Goal: Transaction & Acquisition: Purchase product/service

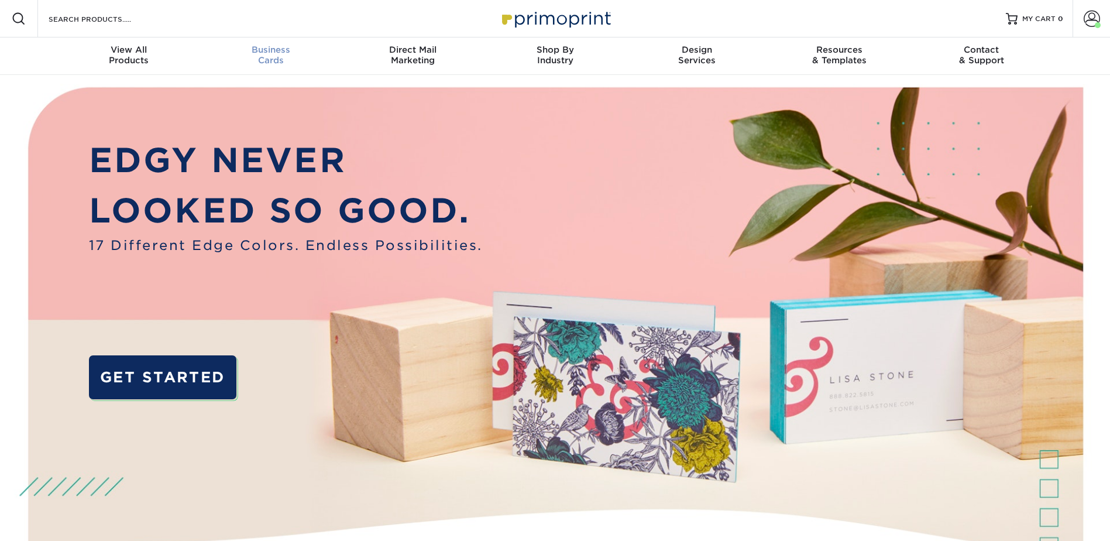
click at [269, 51] on span "Business" at bounding box center [270, 49] width 142 height 11
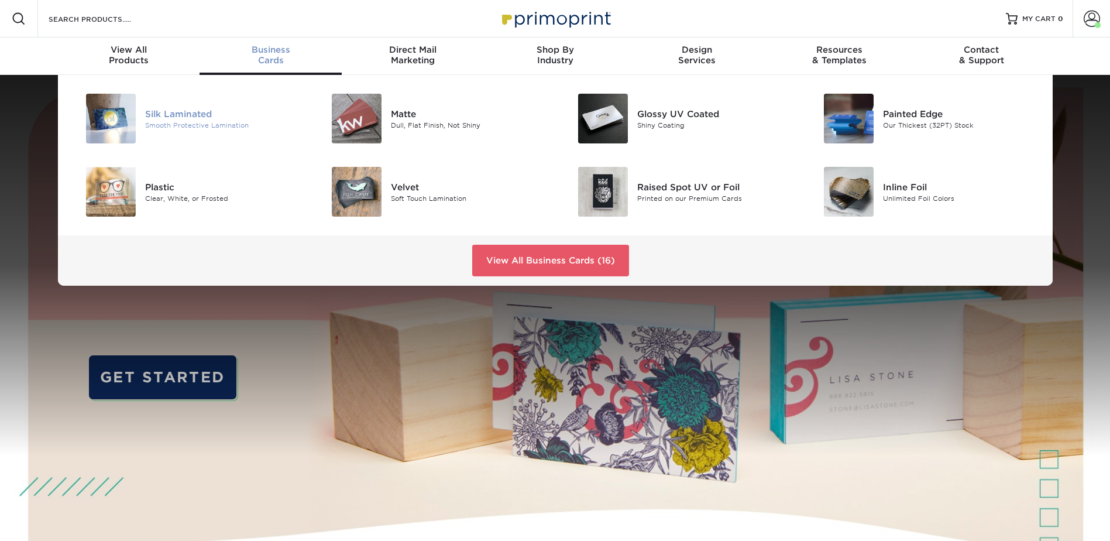
click at [179, 110] on div "Silk Laminated" at bounding box center [222, 113] width 155 height 13
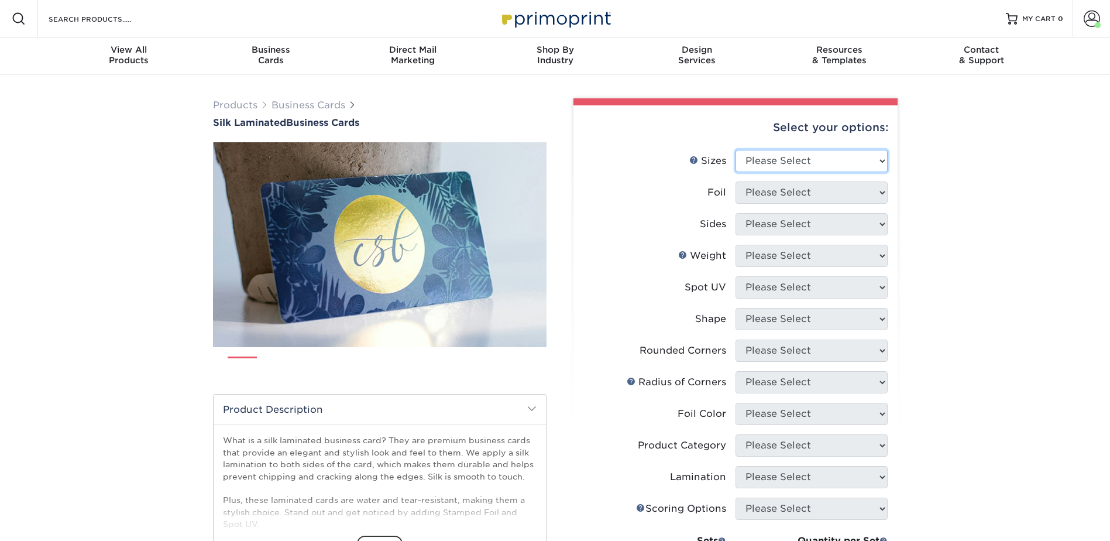
click at [806, 167] on select "Please Select 1.5" x 3.5" - Mini 1.75" x 3.5" - Mini 2" x 2" - Square 2" x 3" -…" at bounding box center [811, 161] width 152 height 22
select select "2.00x3.50"
click at [735, 150] on select "Please Select 1.5" x 3.5" - Mini 1.75" x 3.5" - Mini 2" x 2" - Square 2" x 3" -…" at bounding box center [811, 161] width 152 height 22
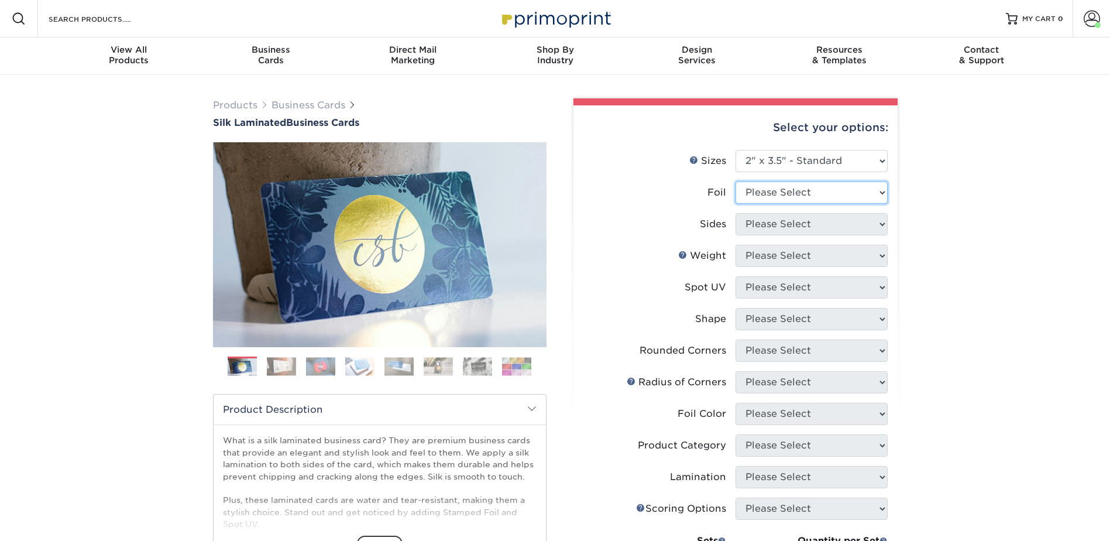
click at [806, 195] on select "Please Select Yes No" at bounding box center [811, 192] width 152 height 22
select select "0"
click at [735, 181] on select "Please Select Yes No" at bounding box center [811, 192] width 152 height 22
click at [789, 213] on select "Please Select Print Both Sides Print Front Only" at bounding box center [811, 224] width 152 height 22
select select "13abbda7-1d64-4f25-8bb2-c179b224825d"
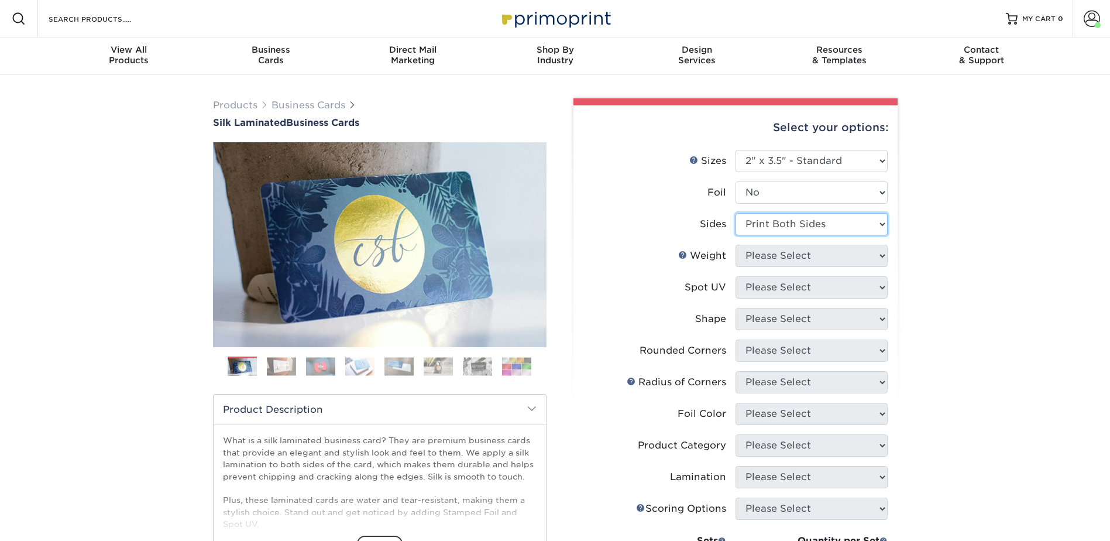
click at [735, 213] on select "Please Select Print Both Sides Print Front Only" at bounding box center [811, 224] width 152 height 22
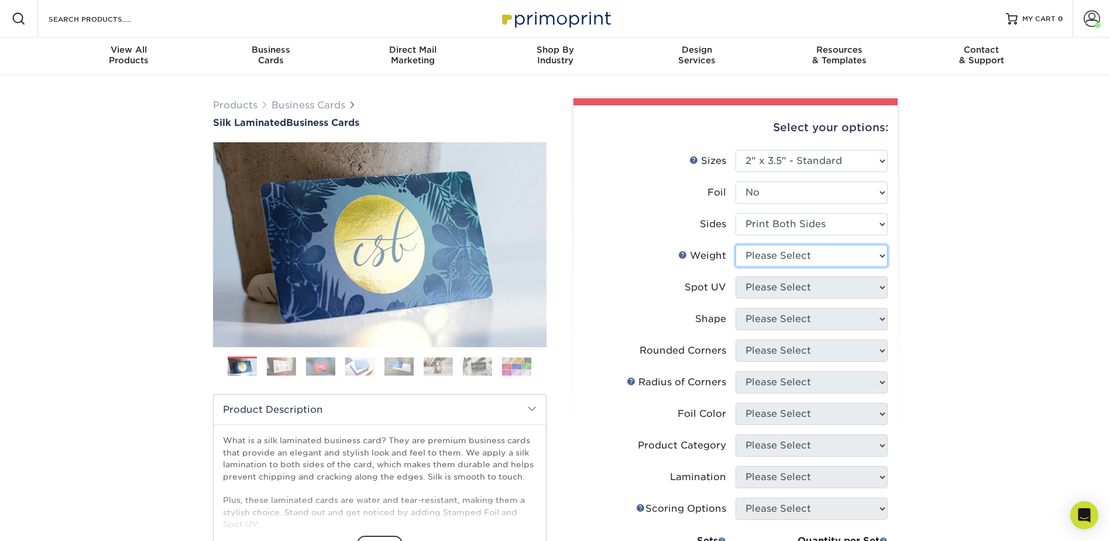
click at [777, 256] on select "Please Select 16PT" at bounding box center [811, 256] width 152 height 22
select select "16PT"
click at [735, 245] on select "Please Select 16PT" at bounding box center [811, 256] width 152 height 22
click at [775, 290] on select "Please Select No Spot UV Front and Back (Both Sides) Front Only Back Only" at bounding box center [811, 287] width 152 height 22
select select "3"
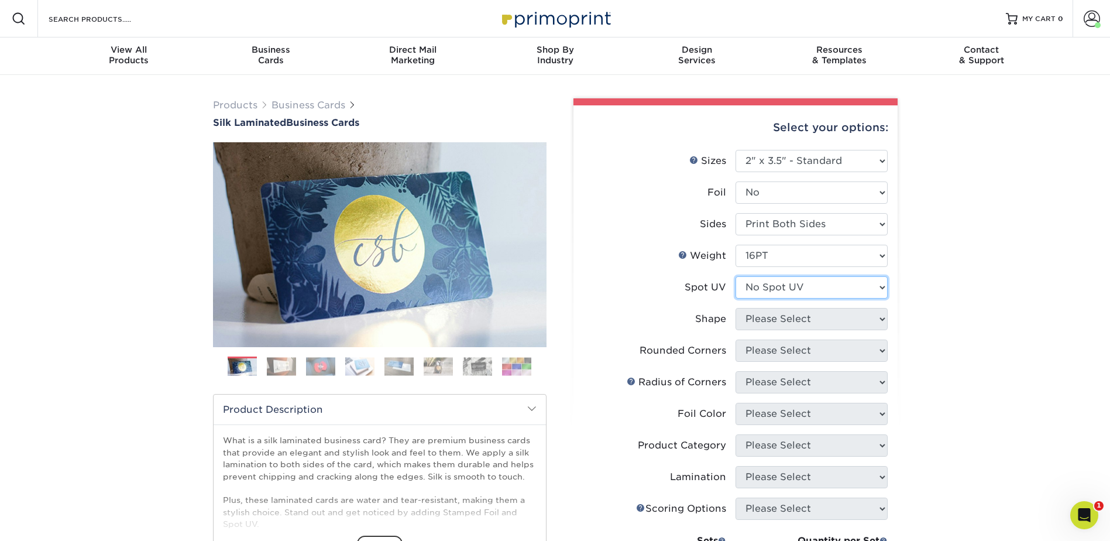
click at [735, 276] on select "Please Select No Spot UV Front and Back (Both Sides) Front Only Back Only" at bounding box center [811, 287] width 152 height 22
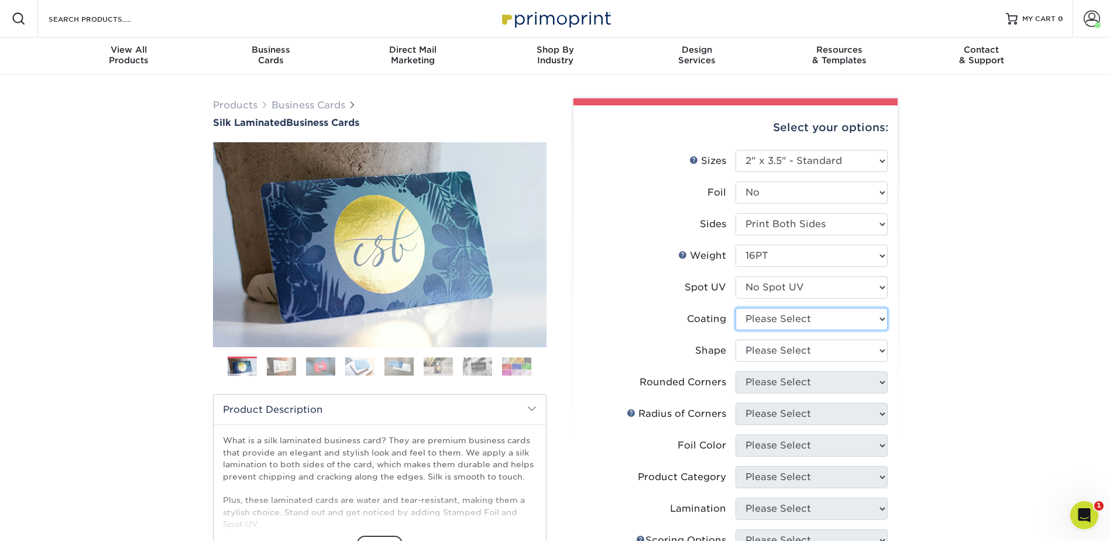
click at [778, 322] on select at bounding box center [811, 319] width 152 height 22
select select "3e7618de-abca-4bda-9f97-8b9129e913d8"
click at [735, 308] on select at bounding box center [811, 319] width 152 height 22
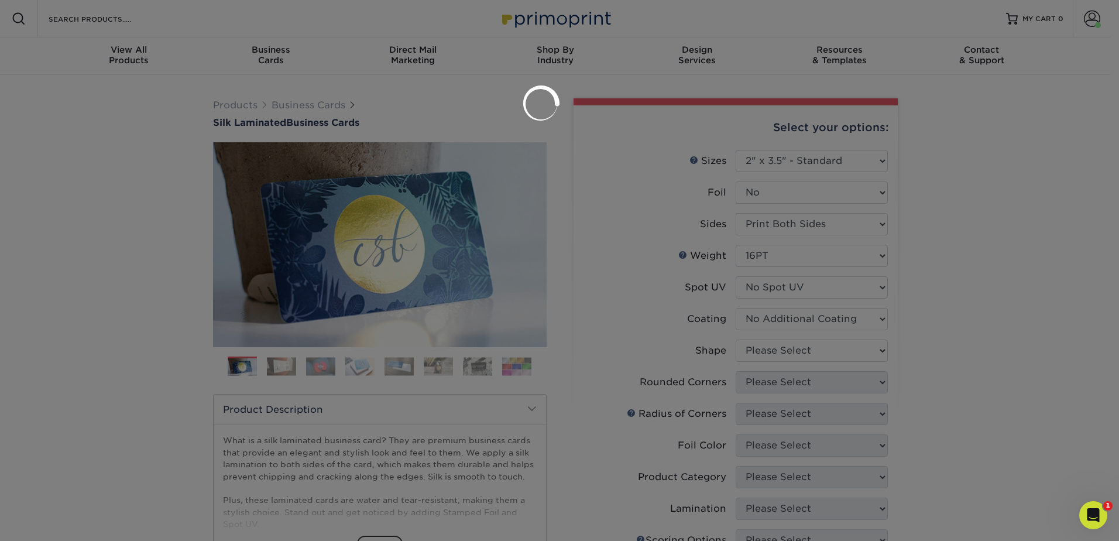
click at [778, 348] on div at bounding box center [559, 270] width 1119 height 541
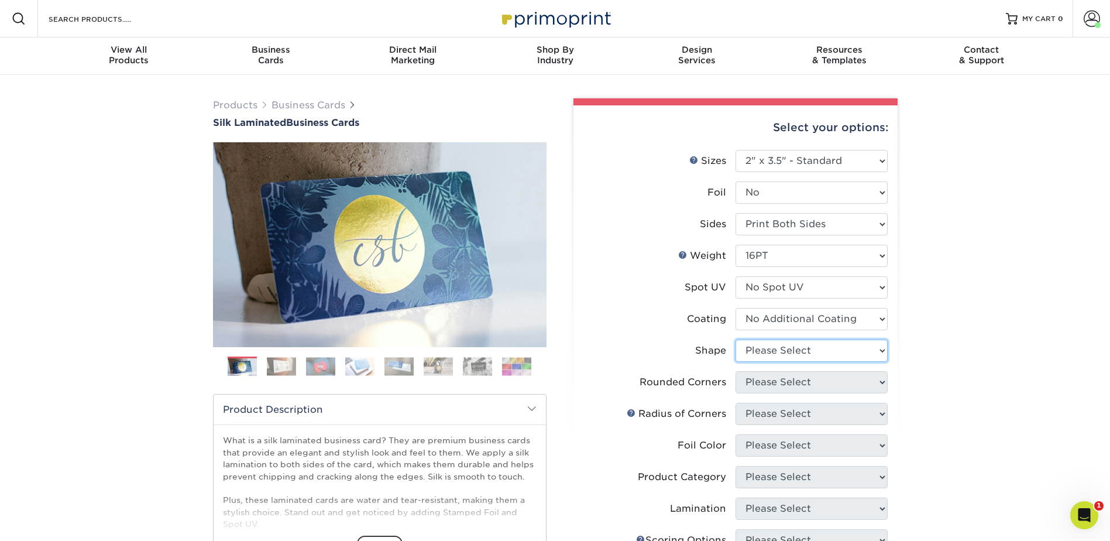
click at [778, 352] on select "Please Select Standard Oval" at bounding box center [811, 350] width 152 height 22
select select "standard"
click at [735, 339] on select "Please Select Standard Oval" at bounding box center [811, 350] width 152 height 22
click at [772, 380] on select "Please Select Yes - Round 2 Corners Yes - Round 4 Corners No" at bounding box center [811, 382] width 152 height 22
select select "0"
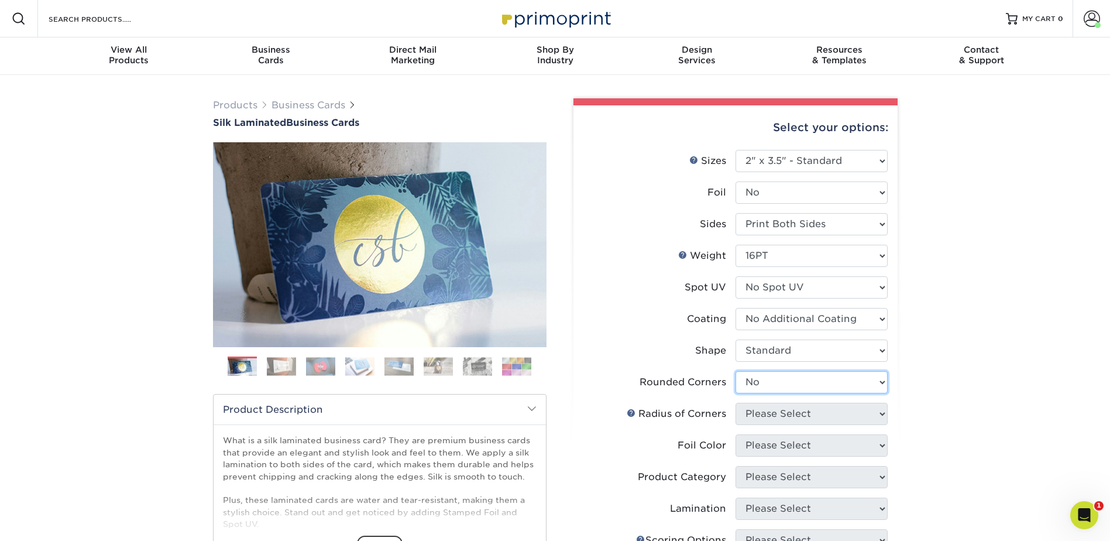
click at [735, 371] on select "Please Select Yes - Round 2 Corners Yes - Round 4 Corners No" at bounding box center [811, 382] width 152 height 22
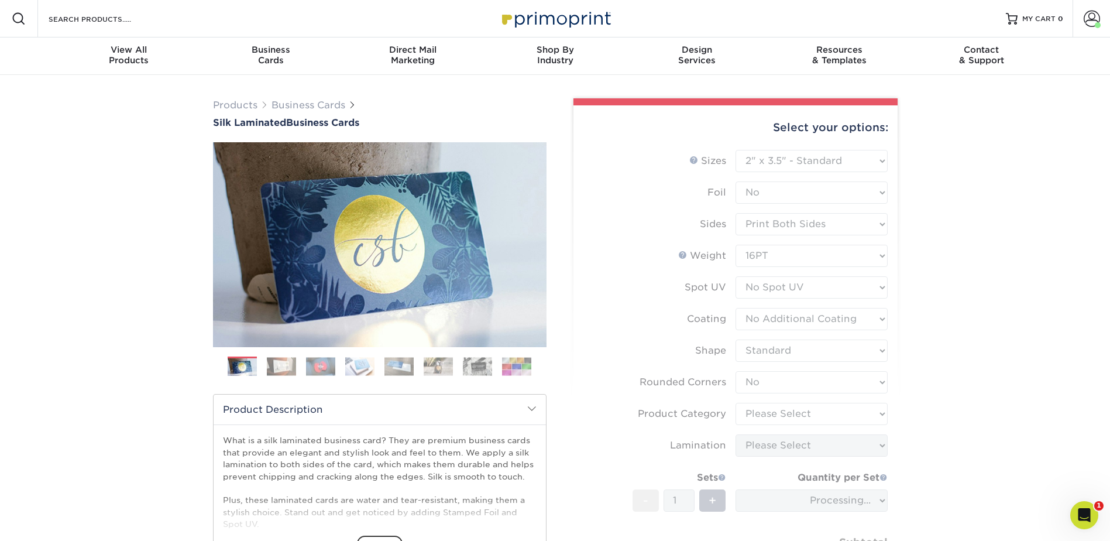
click at [774, 411] on form "Sizes Help Sizes Please Select 1.5" x 3.5" - Mini 1.75" x 3.5" - Mini 2" x 2" -…" at bounding box center [735, 376] width 305 height 452
drag, startPoint x: 774, startPoint y: 411, endPoint x: 762, endPoint y: 410, distance: 12.3
click at [762, 410] on form "Sizes Help Sizes Please Select 1.5" x 3.5" - Mini 1.75" x 3.5" - Mini 2" x 2" -…" at bounding box center [735, 376] width 305 height 452
click at [936, 410] on div "Products Business Cards Silk Laminated Business Cards Previous Next" at bounding box center [555, 413] width 1110 height 677
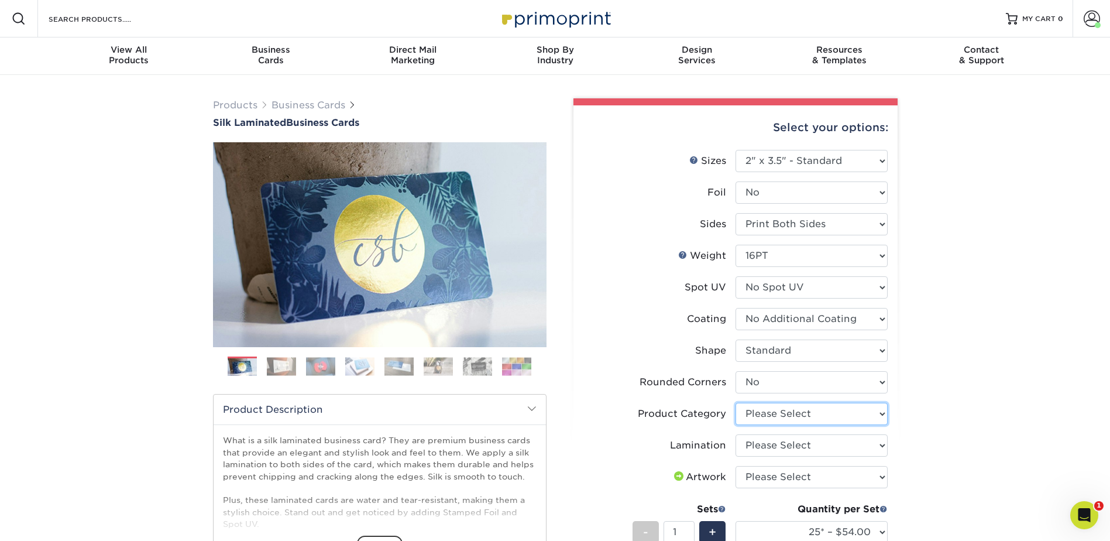
click at [808, 409] on select "Please Select Business Cards" at bounding box center [811, 414] width 152 height 22
select select "3b5148f1-0588-4f88-a218-97bcfdce65c1"
click at [735, 403] on select "Please Select Business Cards" at bounding box center [811, 414] width 152 height 22
click at [790, 451] on select "Please Select Silk" at bounding box center [811, 445] width 152 height 22
select select "ccacb42f-45f7-42d3-bbd3-7c8421cf37f0"
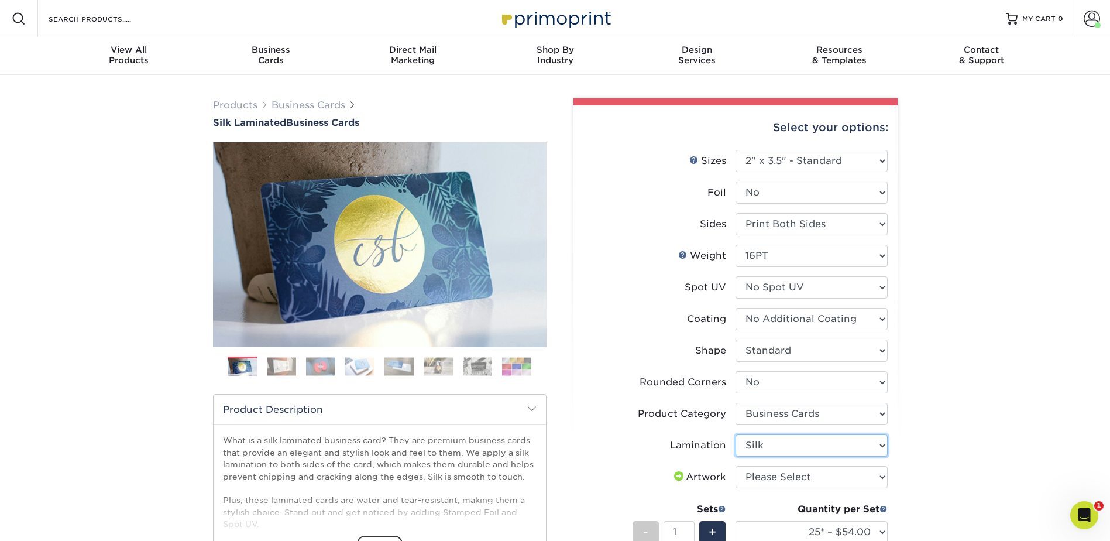
click at [735, 434] on select "Please Select Silk" at bounding box center [811, 445] width 152 height 22
click at [785, 475] on select "Please Select I will upload files I need a design - $100" at bounding box center [811, 477] width 152 height 22
select select "upload"
click at [735, 466] on select "Please Select I will upload files I need a design - $100" at bounding box center [811, 477] width 152 height 22
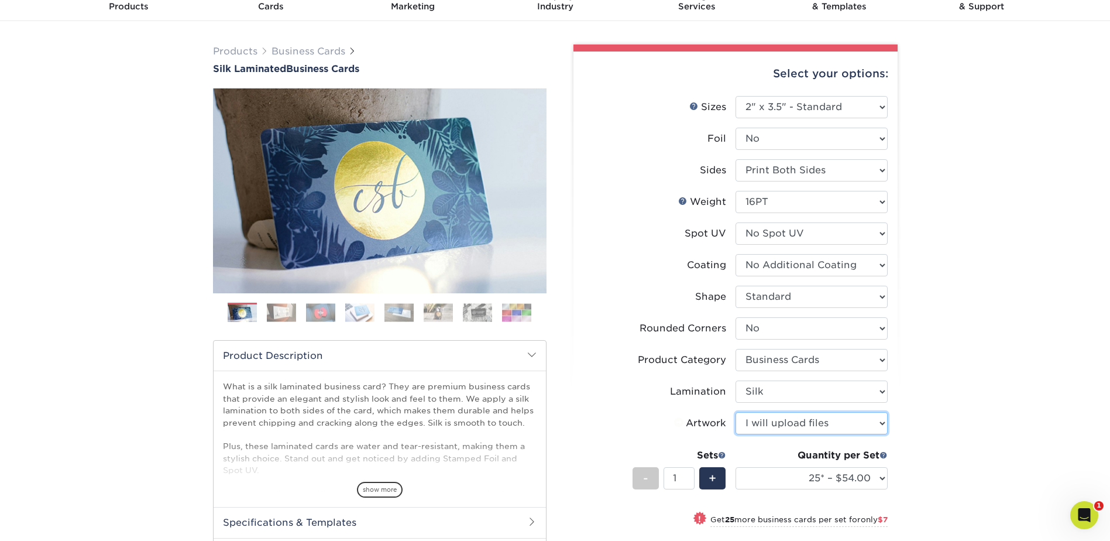
scroll to position [59, 0]
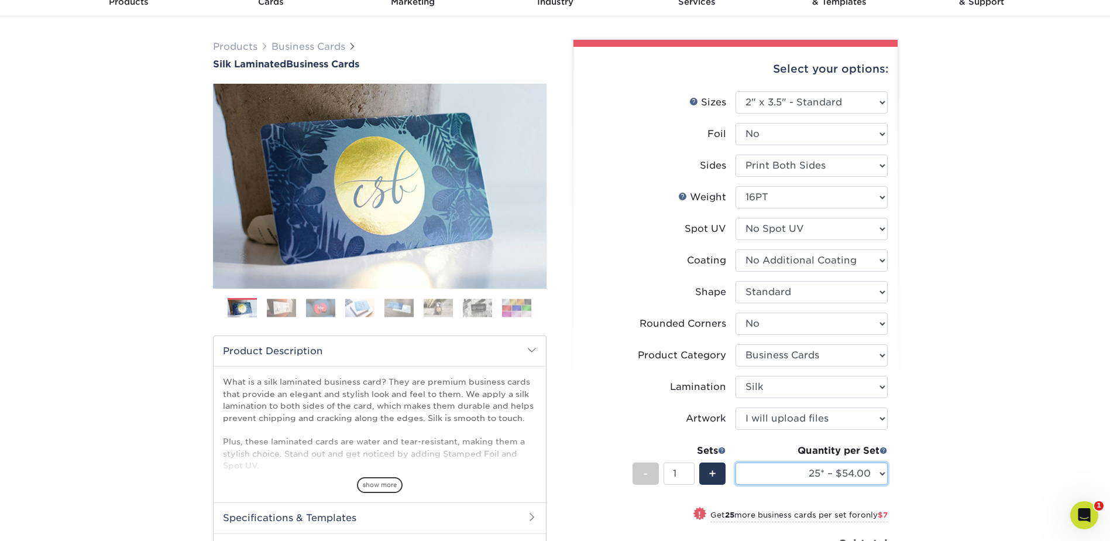
click at [840, 467] on select "25* – $54.00 50* – $61.00 75* – $68.00 100* – $75.00 250* – $82.00 500 – $86.00…" at bounding box center [811, 473] width 152 height 22
select select "500 – $86.00"
click at [735, 462] on select "25* – $54.00 50* – $61.00 75* – $68.00 100* – $75.00 250* – $82.00 500 – $86.00…" at bounding box center [811, 473] width 152 height 22
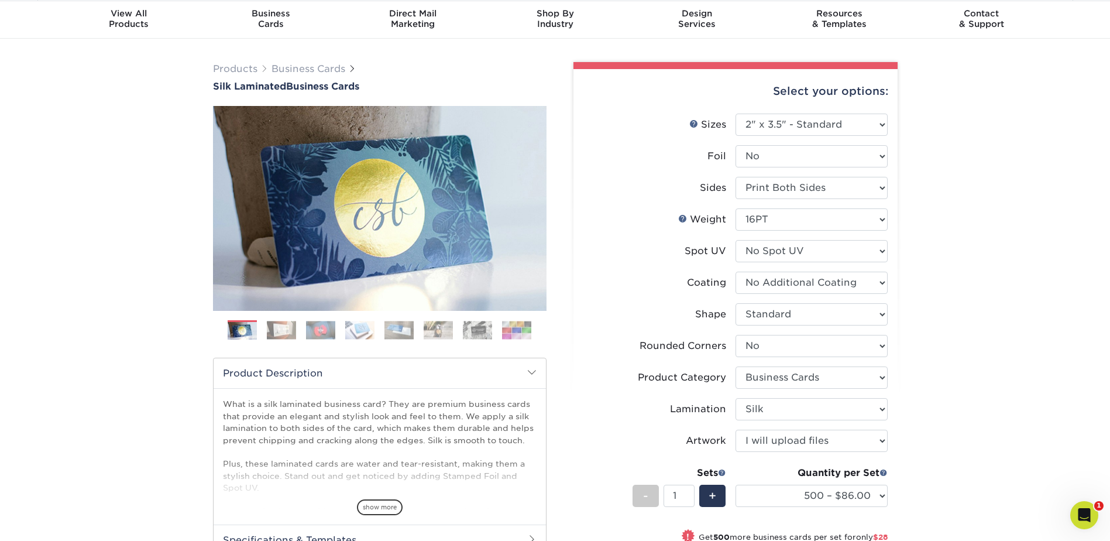
scroll to position [0, 0]
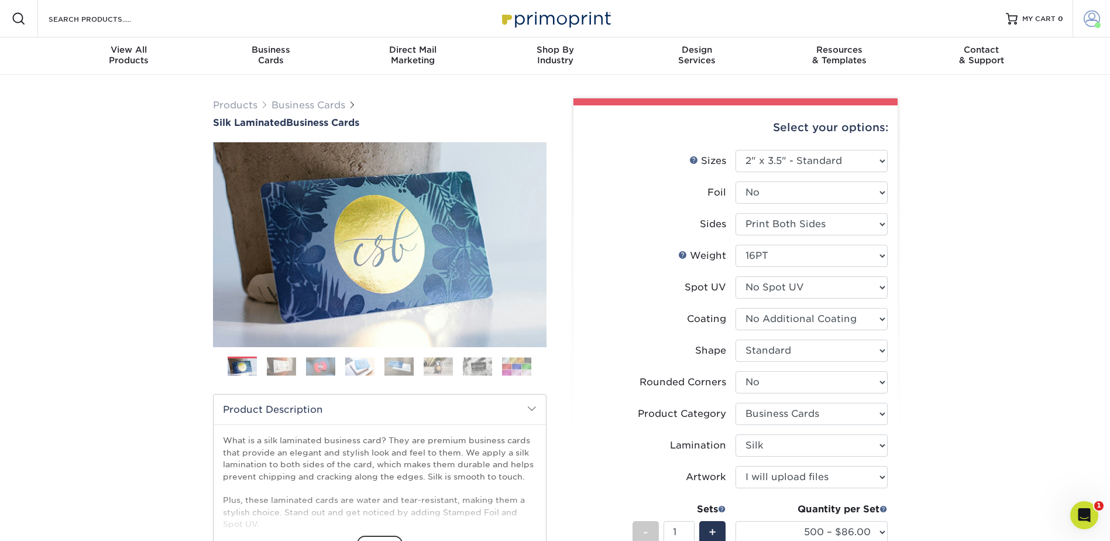
click at [1086, 23] on span at bounding box center [1091, 19] width 16 height 16
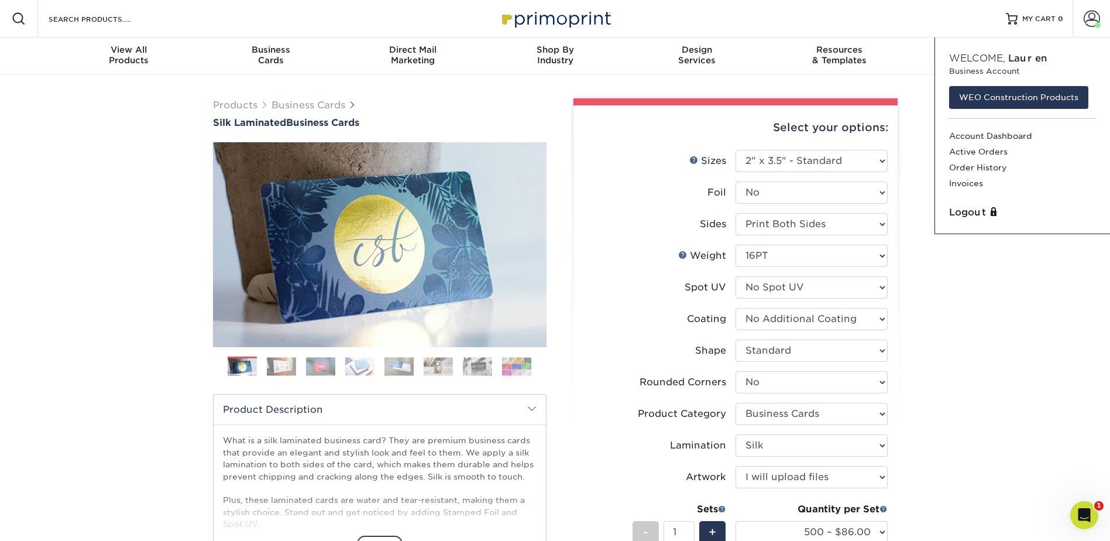
click at [1028, 410] on div "Products Business Cards Silk Laminated Business Cards Previous Next" at bounding box center [555, 449] width 1110 height 748
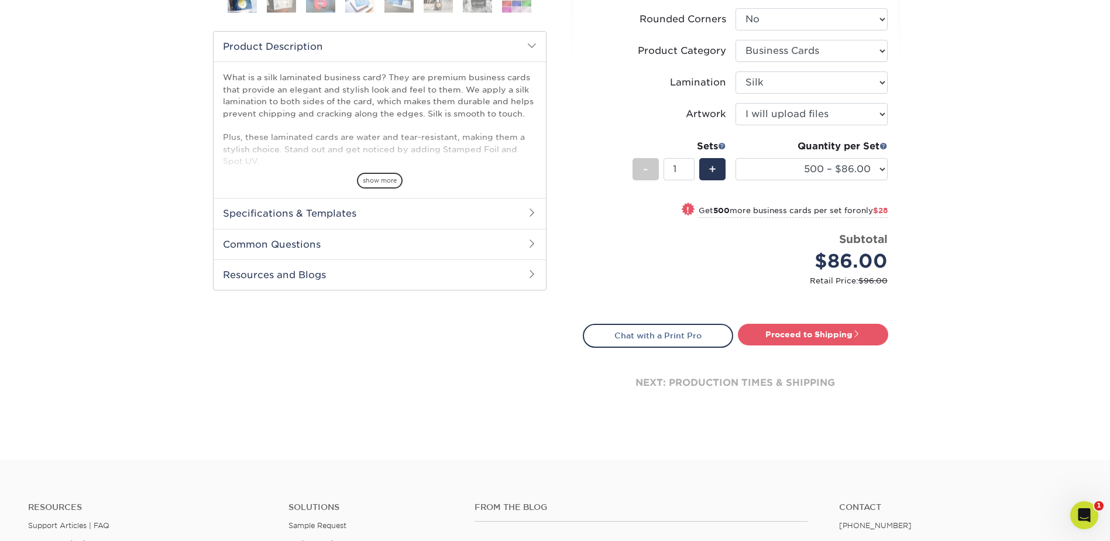
scroll to position [351, 0]
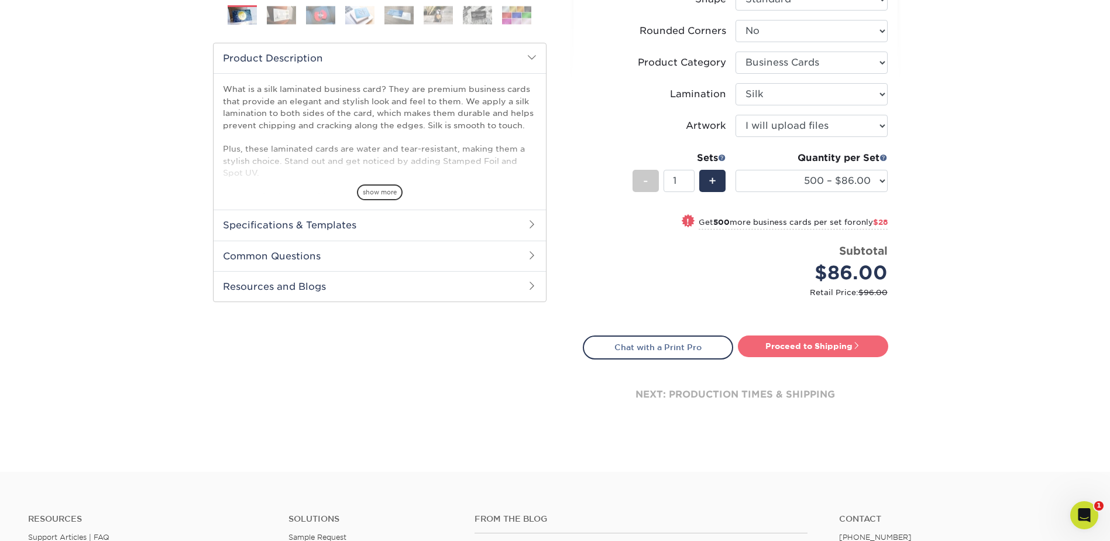
click at [822, 351] on link "Proceed to Shipping" at bounding box center [813, 345] width 150 height 21
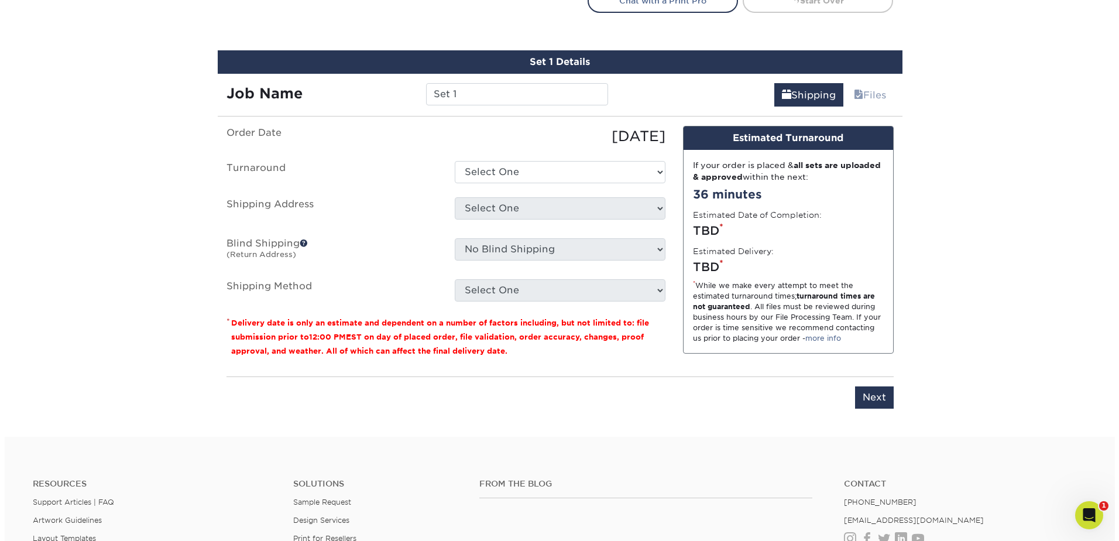
scroll to position [718, 0]
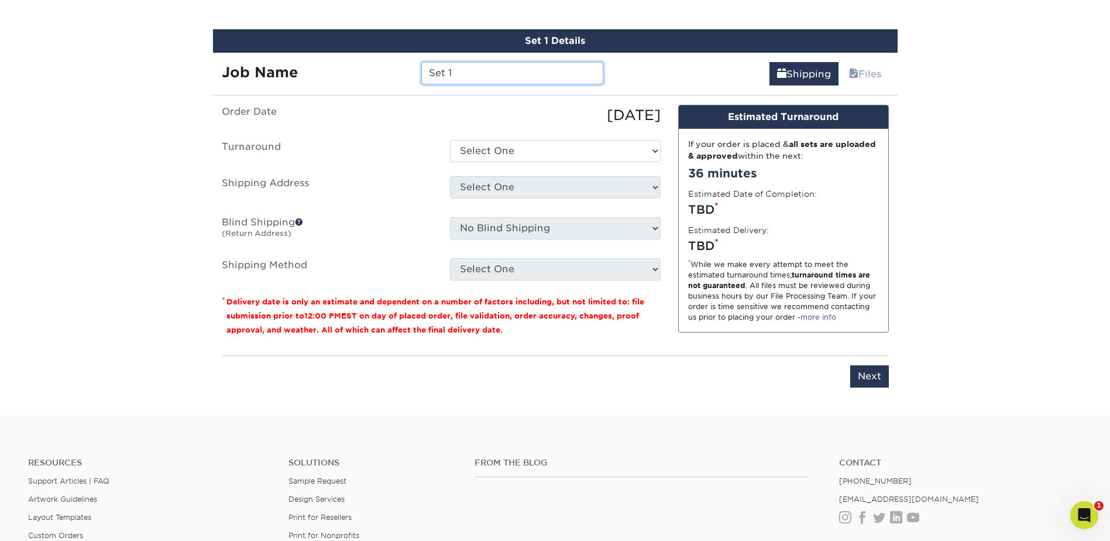
click at [484, 68] on input "Set 1" at bounding box center [512, 73] width 182 height 22
type input "MPadilla"
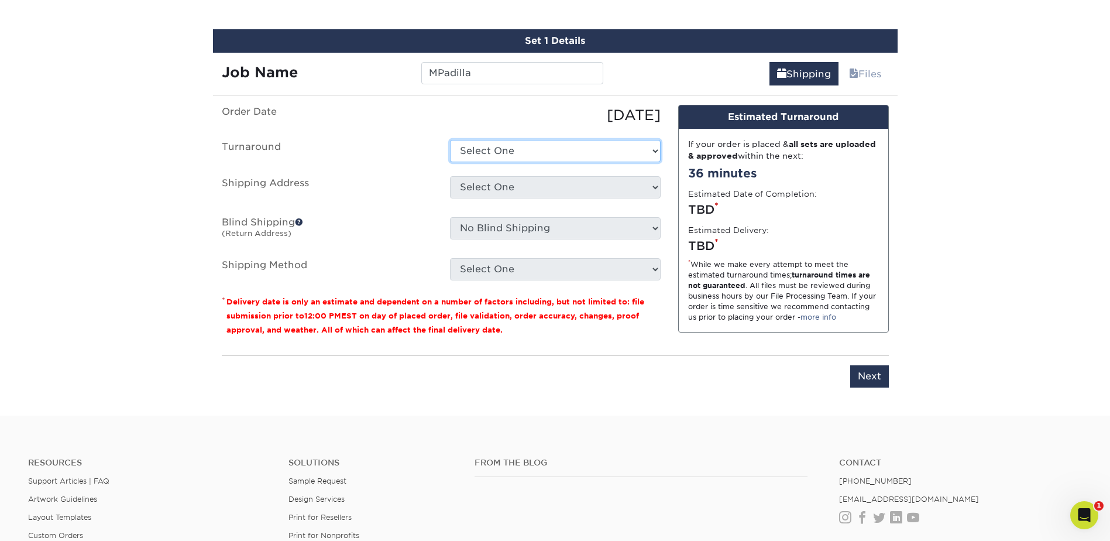
click at [525, 154] on select "Select One 2-4 Business Days 2 Day Next Business Day" at bounding box center [555, 151] width 211 height 22
select select "cf39fbb6-a653-498a-b8f8-eac31360a257"
click at [450, 140] on select "Select One 2-4 Business Days 2 Day Next Business Day" at bounding box center [555, 151] width 211 height 22
click at [521, 186] on select "Select One Adan Arreola Adolfo Ordonez Adolfo Ordonez Alfonso Toro Alicia Monta…" at bounding box center [555, 187] width 211 height 22
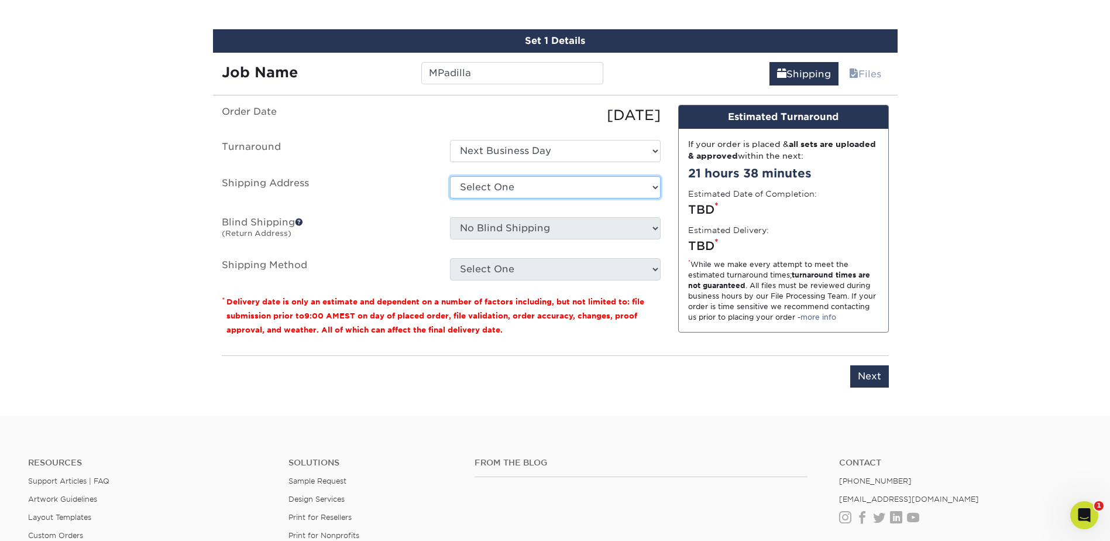
select select "newaddress"
click at [450, 176] on select "Select One Adan Arreola Adolfo Ordonez Adolfo Ordonez Alfonso Toro Alicia Monta…" at bounding box center [555, 187] width 211 height 22
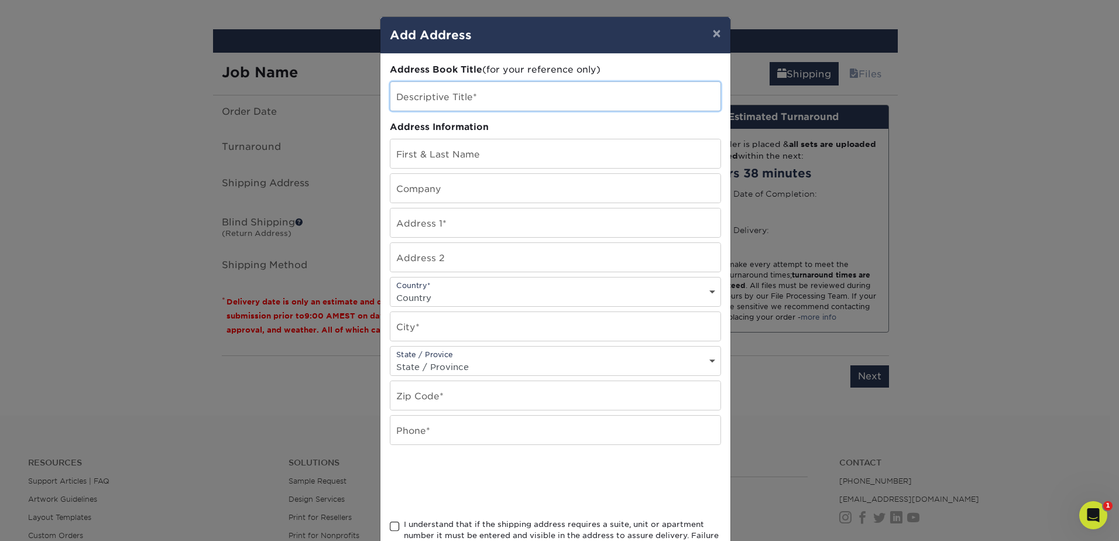
click at [446, 99] on input "text" at bounding box center [555, 96] width 330 height 29
type input "[PERSON_NAME]"
click at [448, 152] on input "text" at bounding box center [555, 153] width 330 height 29
paste input "[PERSON_NAME]"
type input "[PERSON_NAME]"
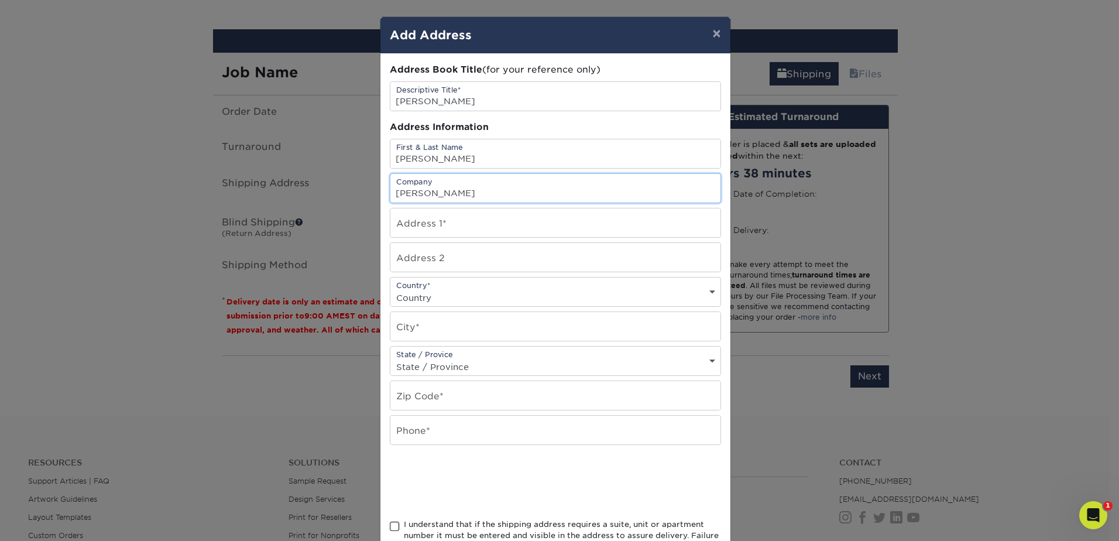
type input "[PERSON_NAME]"
drag, startPoint x: 445, startPoint y: 222, endPoint x: 463, endPoint y: 229, distance: 19.8
click at [445, 222] on input "text" at bounding box center [555, 222] width 330 height 29
paste input "856 Date st Apt B"
type input "856 Date St Apt B"
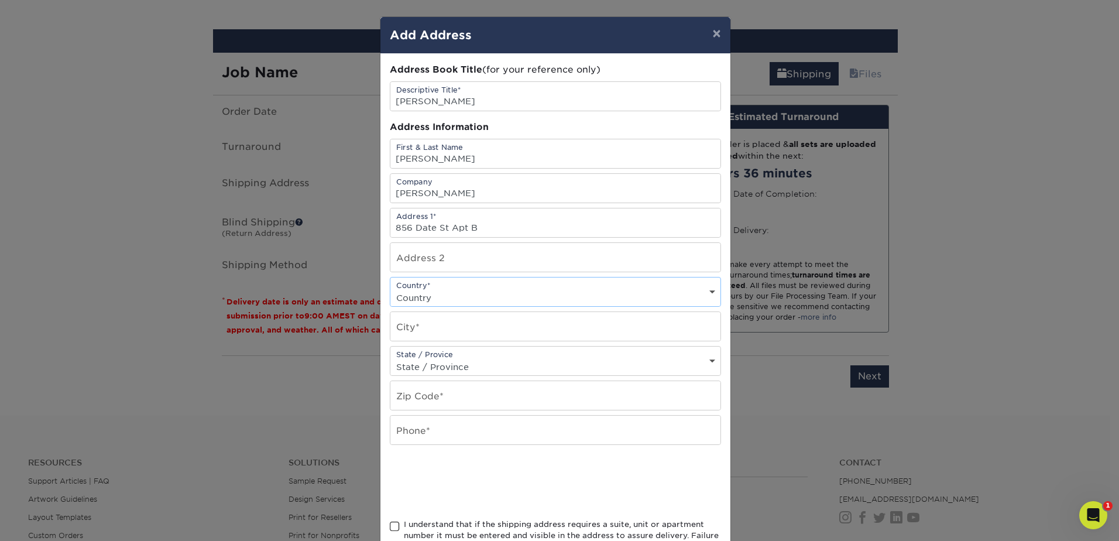
click at [469, 297] on select "Country United States Canada ----------------------------- Afghanistan Albania …" at bounding box center [555, 297] width 330 height 17
select select "US"
click at [390, 289] on select "Country United States Canada ----------------------------- Afghanistan Albania …" at bounding box center [555, 297] width 330 height 17
click at [469, 328] on input "text" at bounding box center [555, 326] width 330 height 29
type input "Montebello"
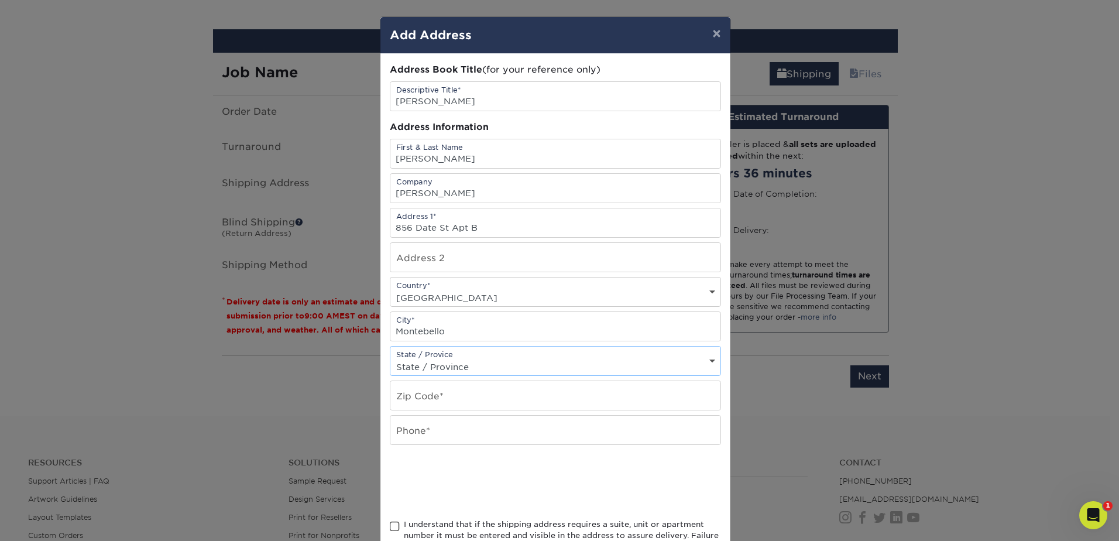
select select "CA"
type input "90640"
click at [448, 417] on input "text" at bounding box center [555, 429] width 330 height 29
paste input "310.648.1592"
type input "310.648.1592"
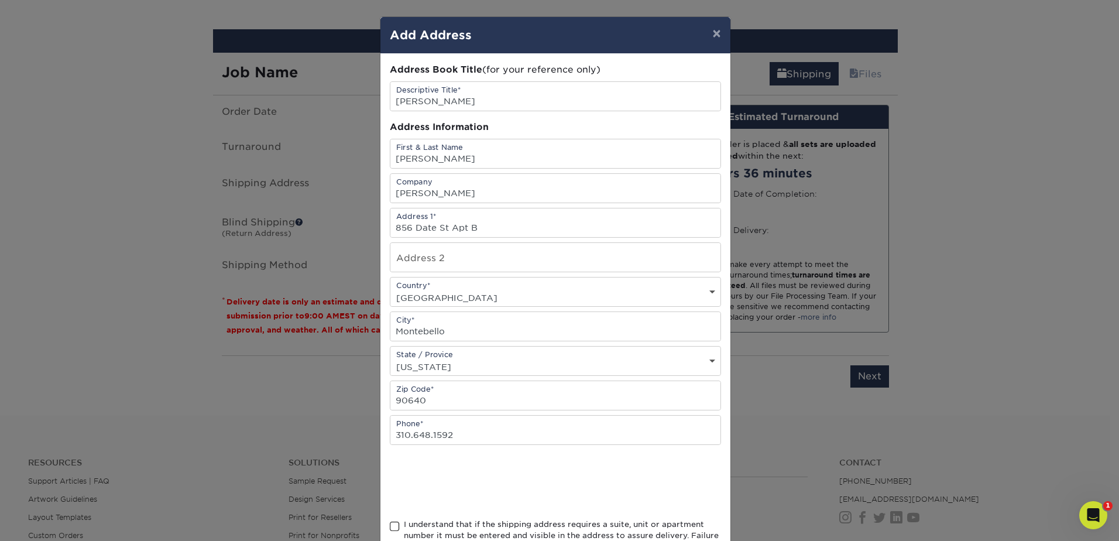
click at [390, 527] on span at bounding box center [395, 526] width 10 height 11
click at [0, 0] on input "I understand that if the shipping address requires a suite, unit or apartment n…" at bounding box center [0, 0] width 0 height 0
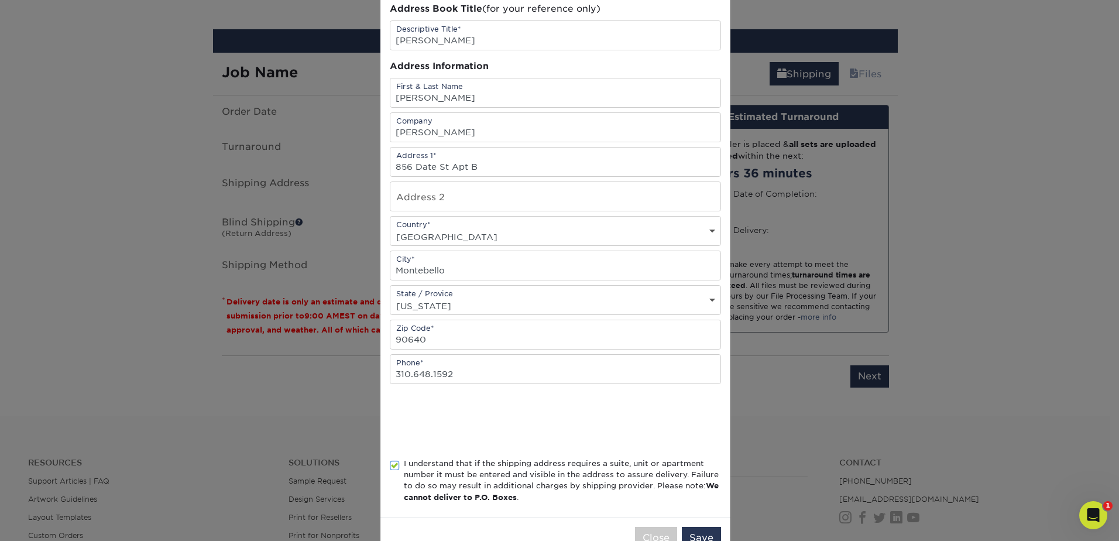
scroll to position [95, 0]
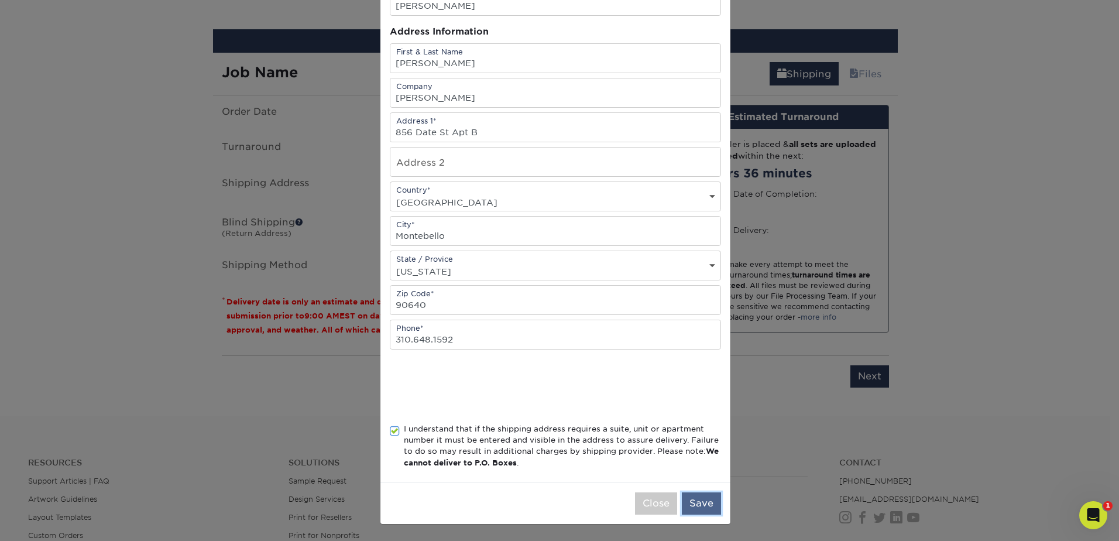
click at [707, 508] on button "Save" at bounding box center [701, 503] width 39 height 22
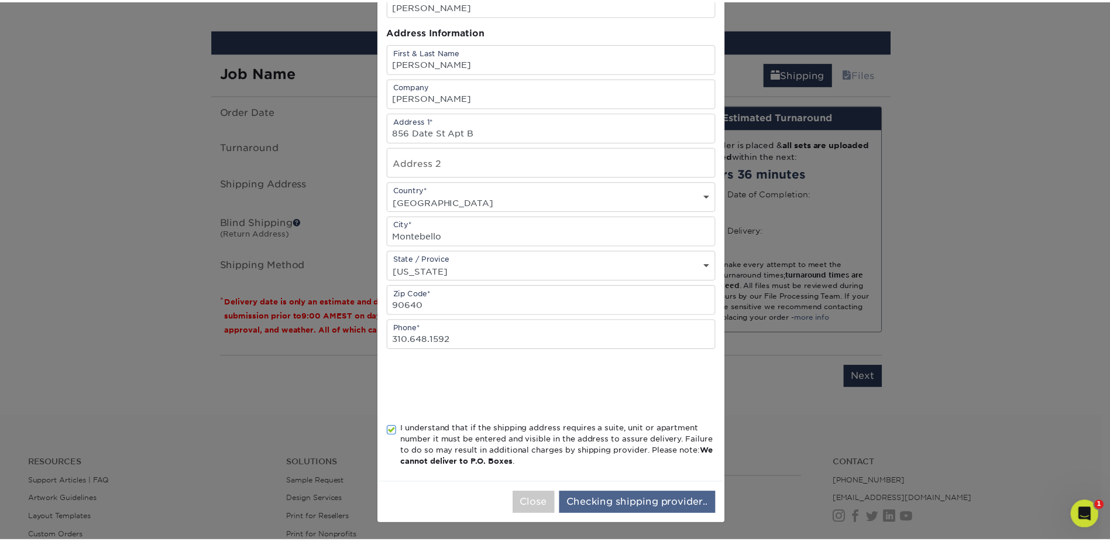
scroll to position [0, 0]
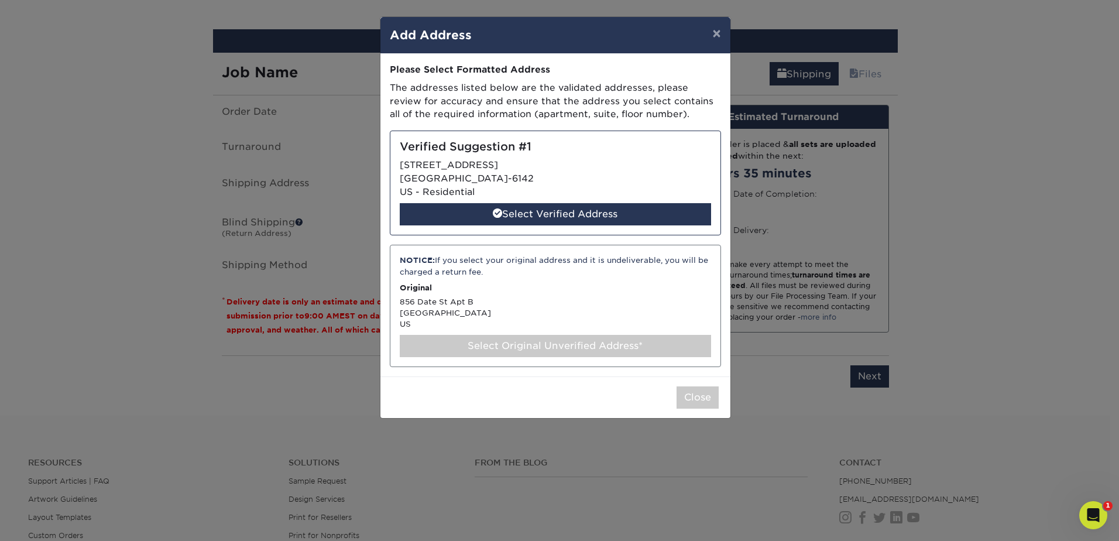
click at [509, 345] on div "Select Original Unverified Address*" at bounding box center [555, 346] width 311 height 22
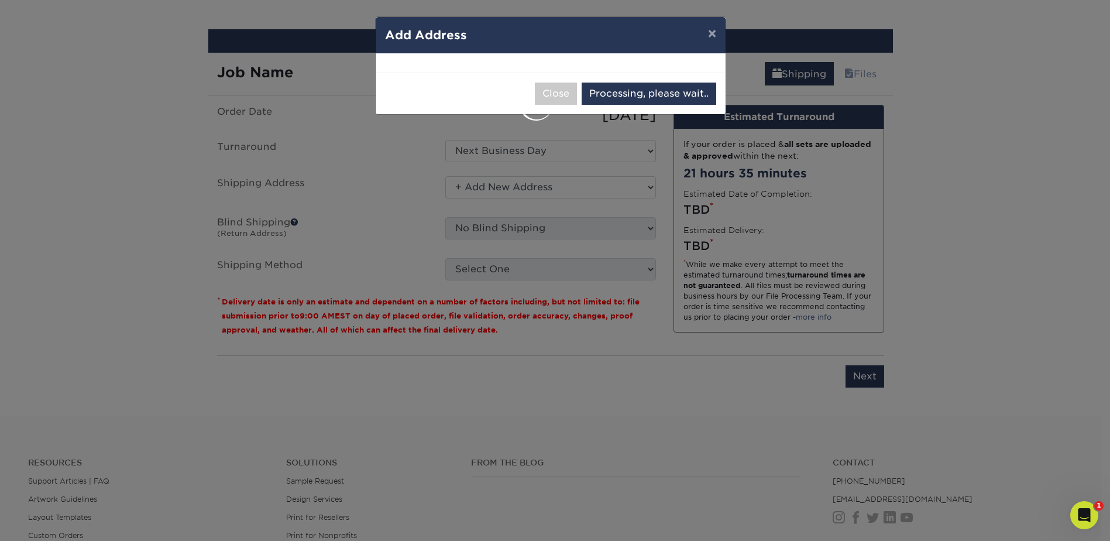
select select "286390"
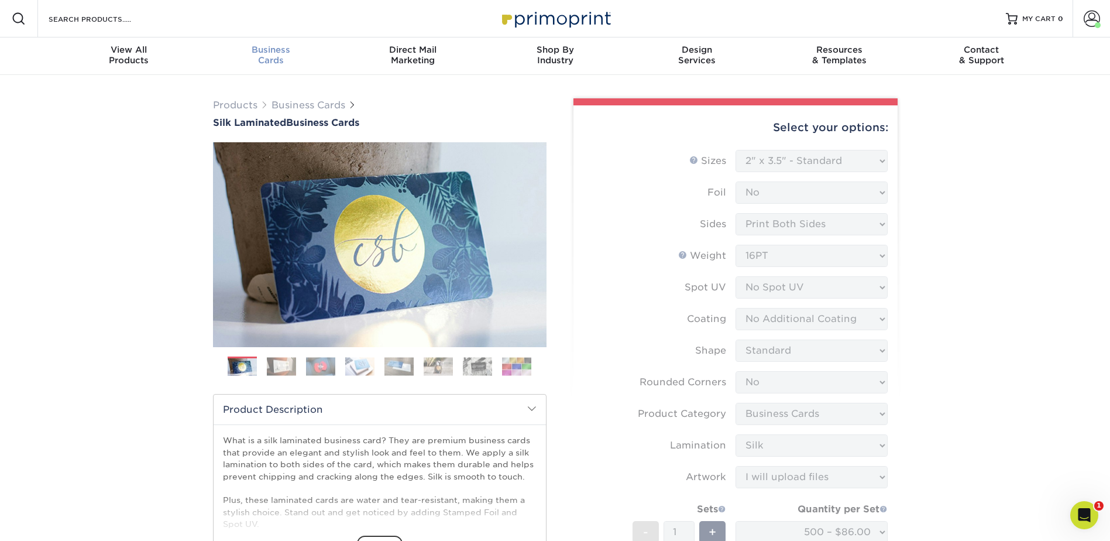
click at [276, 57] on div "Business Cards" at bounding box center [270, 54] width 142 height 21
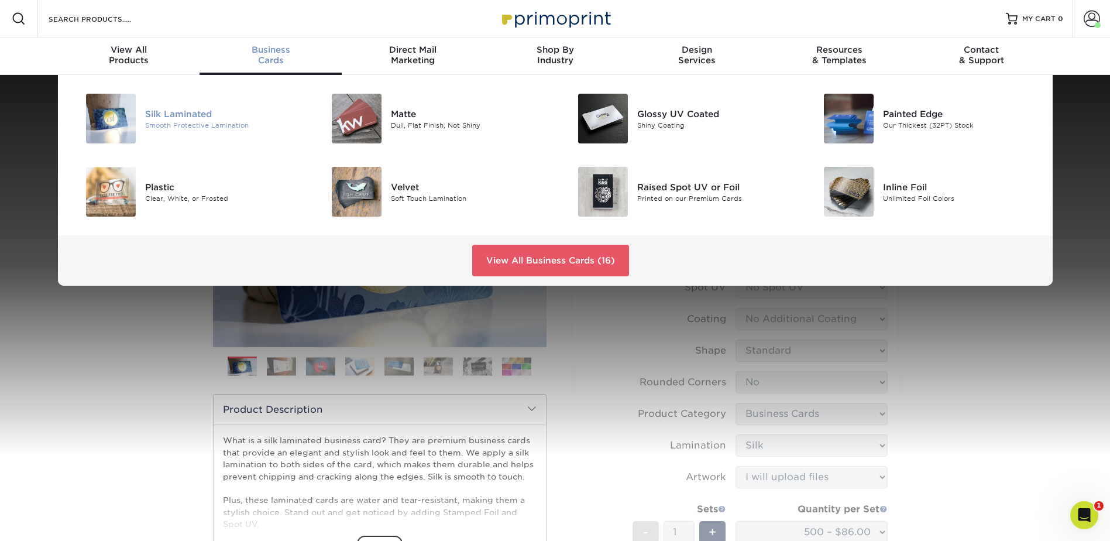
click at [189, 123] on div "Smooth Protective Lamination" at bounding box center [222, 125] width 155 height 10
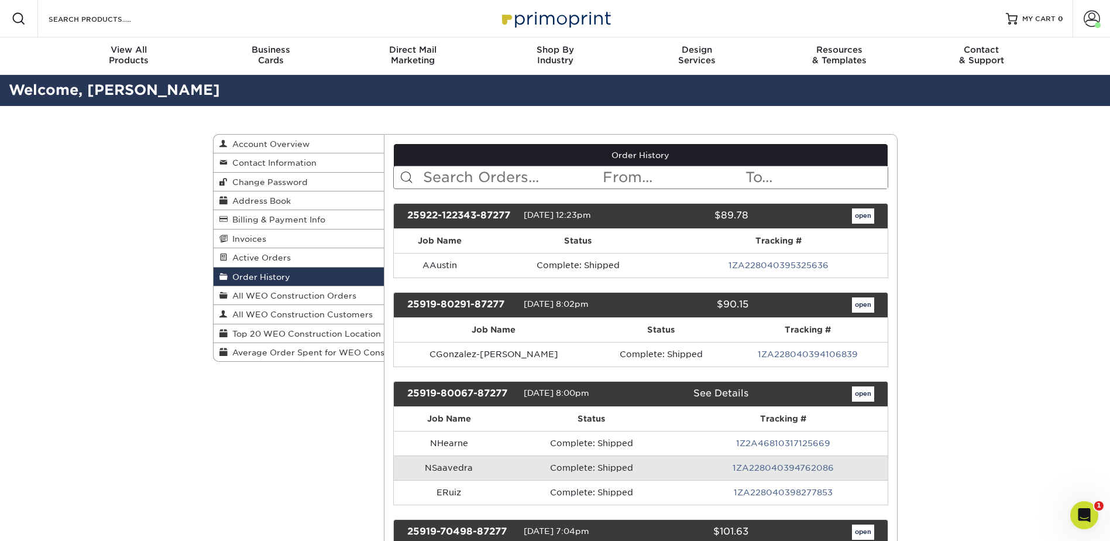
click at [486, 178] on input "text" at bounding box center [512, 177] width 180 height 22
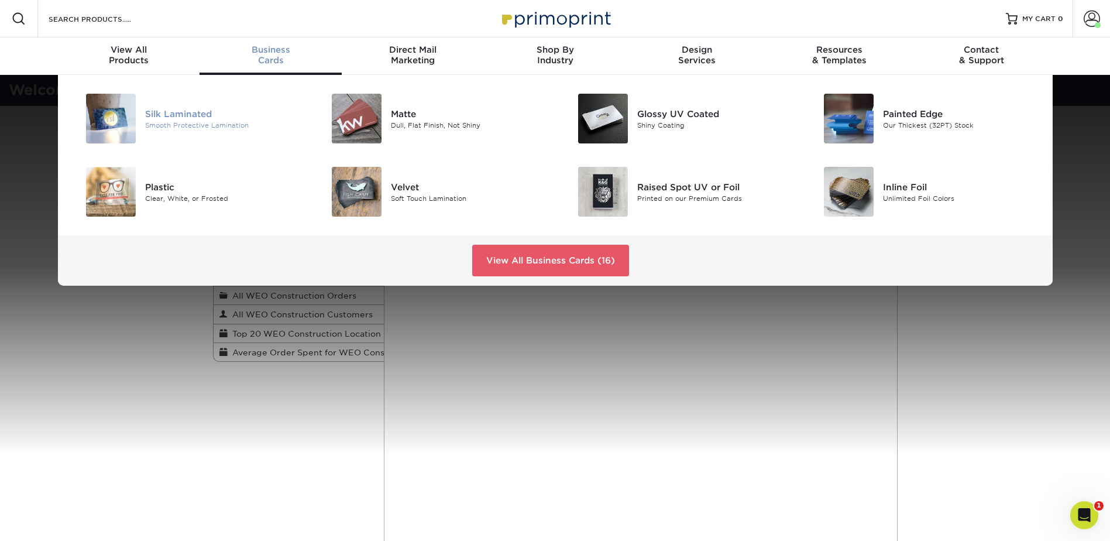
type input "mpad"
click at [197, 118] on div "Silk Laminated" at bounding box center [222, 113] width 155 height 13
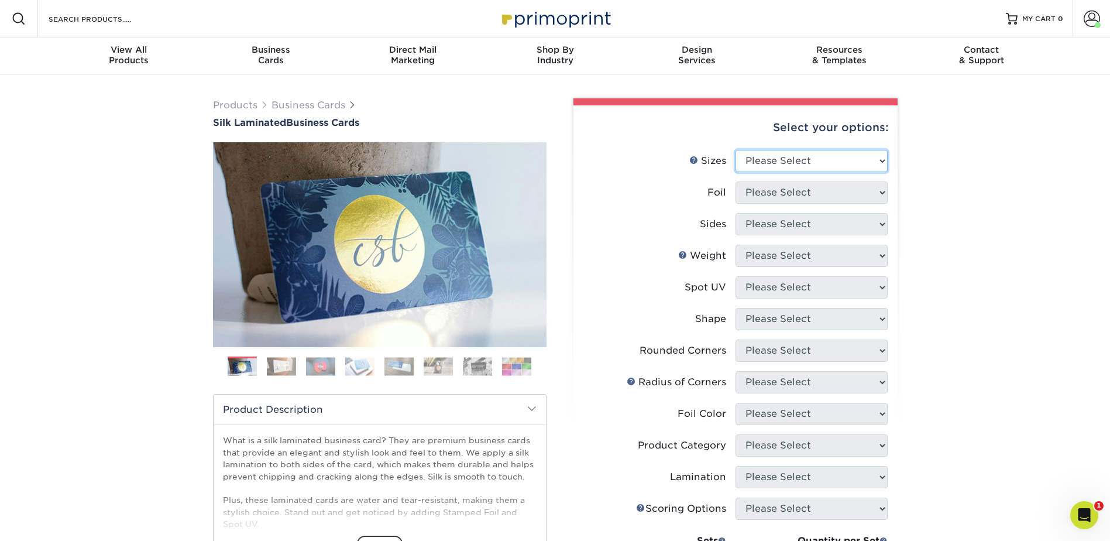
click at [776, 158] on select "Please Select 1.5" x 3.5" - Mini 1.75" x 3.5" - Mini 2" x 2" - Square 2" x 3" -…" at bounding box center [811, 161] width 152 height 22
select select "2.00x3.50"
click at [735, 150] on select "Please Select 1.5" x 3.5" - Mini 1.75" x 3.5" - Mini 2" x 2" - Square 2" x 3" -…" at bounding box center [811, 161] width 152 height 22
click at [834, 191] on select "Please Select Yes No" at bounding box center [811, 192] width 152 height 22
select select "0"
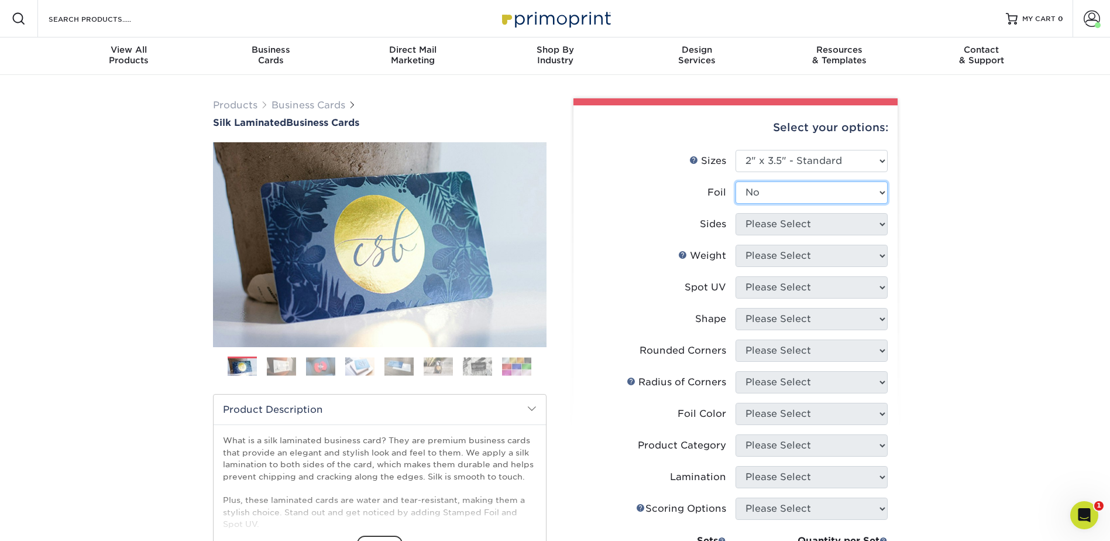
click at [735, 181] on select "Please Select Yes No" at bounding box center [811, 192] width 152 height 22
click at [804, 222] on select "Please Select Print Both Sides Print Front Only" at bounding box center [811, 224] width 152 height 22
select select "13abbda7-1d64-4f25-8bb2-c179b224825d"
click at [735, 213] on select "Please Select Print Both Sides Print Front Only" at bounding box center [811, 224] width 152 height 22
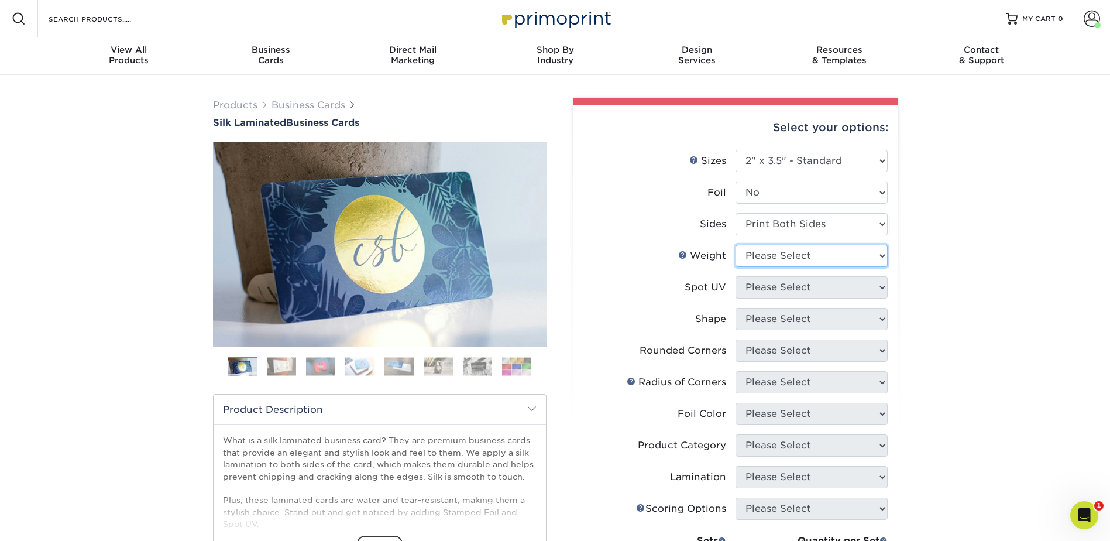
click at [814, 251] on select "Please Select 16PT" at bounding box center [811, 256] width 152 height 22
select select "16PT"
click at [735, 245] on select "Please Select 16PT" at bounding box center [811, 256] width 152 height 22
click at [799, 286] on select "Please Select No Spot UV Front and Back (Both Sides) Front Only Back Only" at bounding box center [811, 287] width 152 height 22
select select "3"
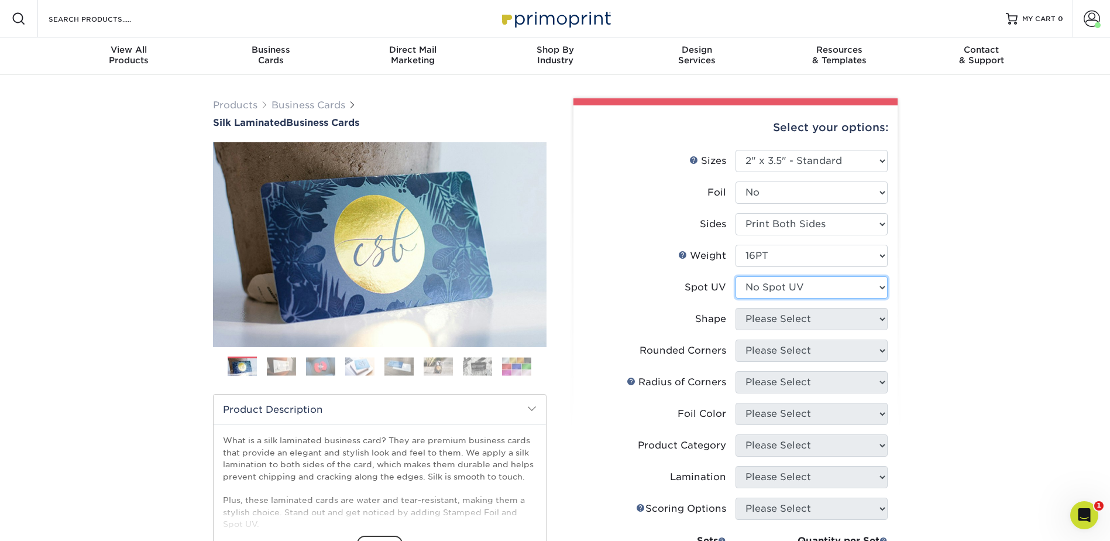
click at [735, 276] on select "Please Select No Spot UV Front and Back (Both Sides) Front Only Back Only" at bounding box center [811, 287] width 152 height 22
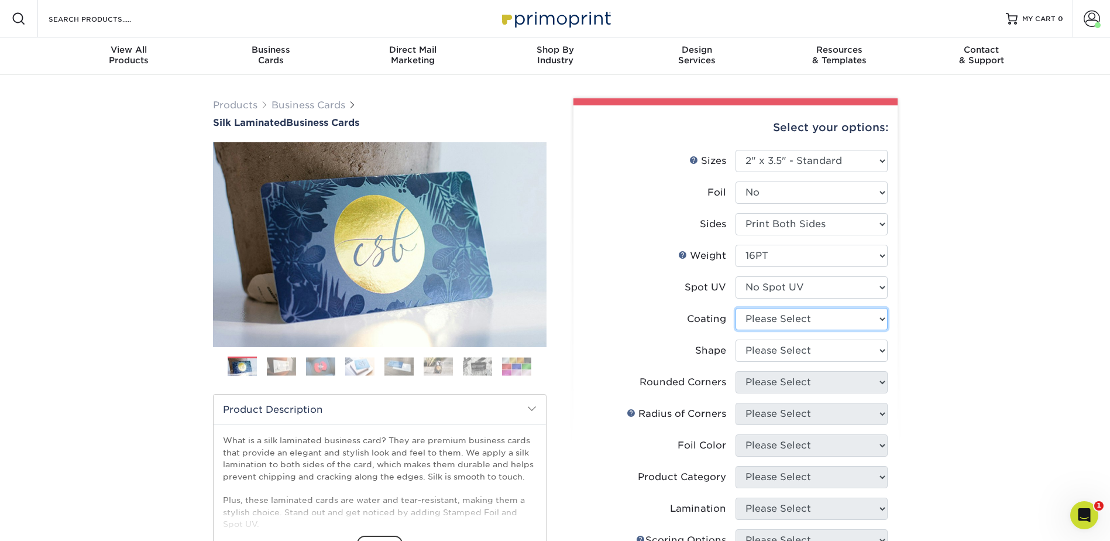
click at [789, 323] on select at bounding box center [811, 319] width 152 height 22
select select "3e7618de-abca-4bda-9f97-8b9129e913d8"
click at [735, 308] on select at bounding box center [811, 319] width 152 height 22
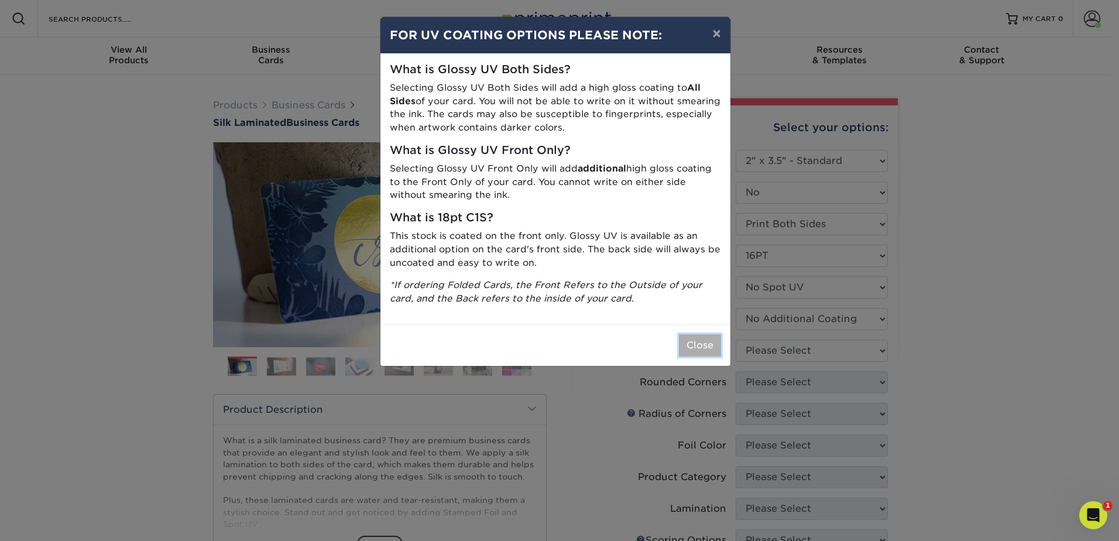
click at [706, 348] on button "Close" at bounding box center [700, 345] width 42 height 22
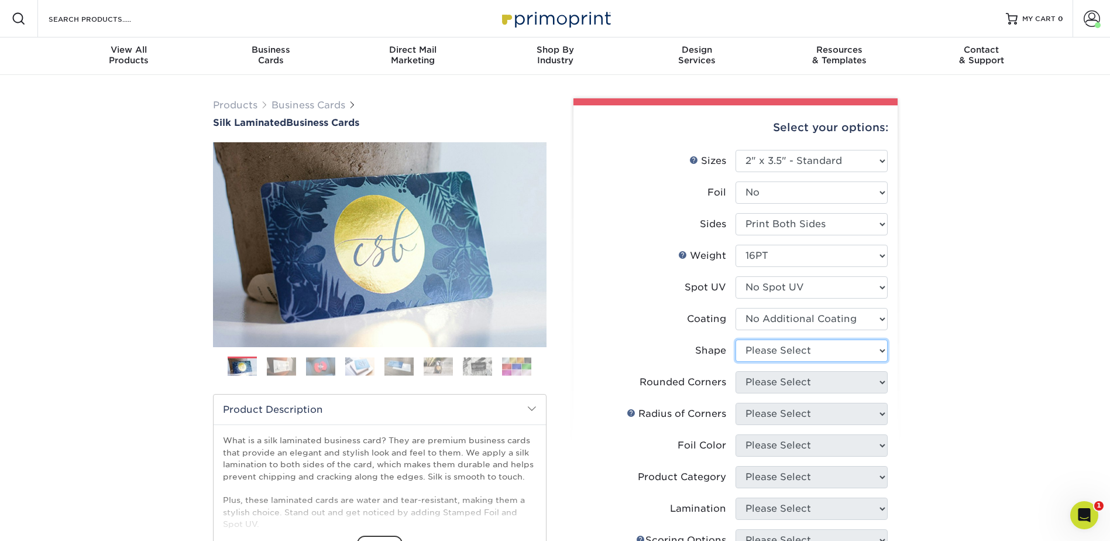
click at [764, 349] on select "Please Select Standard Oval" at bounding box center [811, 350] width 152 height 22
select select "standard"
click at [735, 339] on select "Please Select Standard Oval" at bounding box center [811, 350] width 152 height 22
click at [802, 367] on li "Shape Please Select Standard Oval" at bounding box center [735, 355] width 304 height 32
click at [796, 377] on select "Please Select Yes - Round 2 Corners Yes - Round 4 Corners No" at bounding box center [811, 382] width 152 height 22
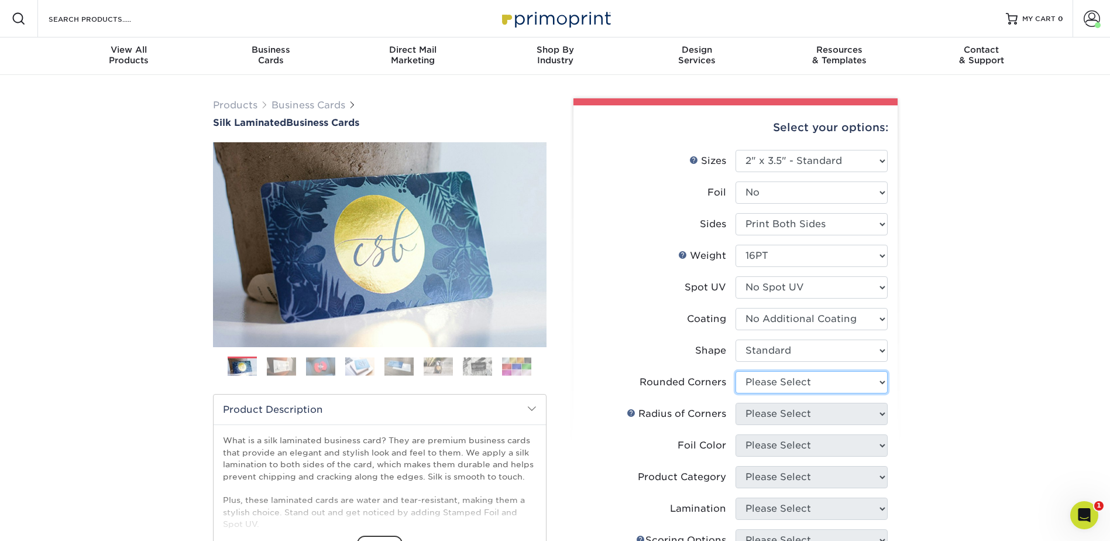
select select "0"
click at [735, 371] on select "Please Select Yes - Round 2 Corners Yes - Round 4 Corners No" at bounding box center [811, 382] width 152 height 22
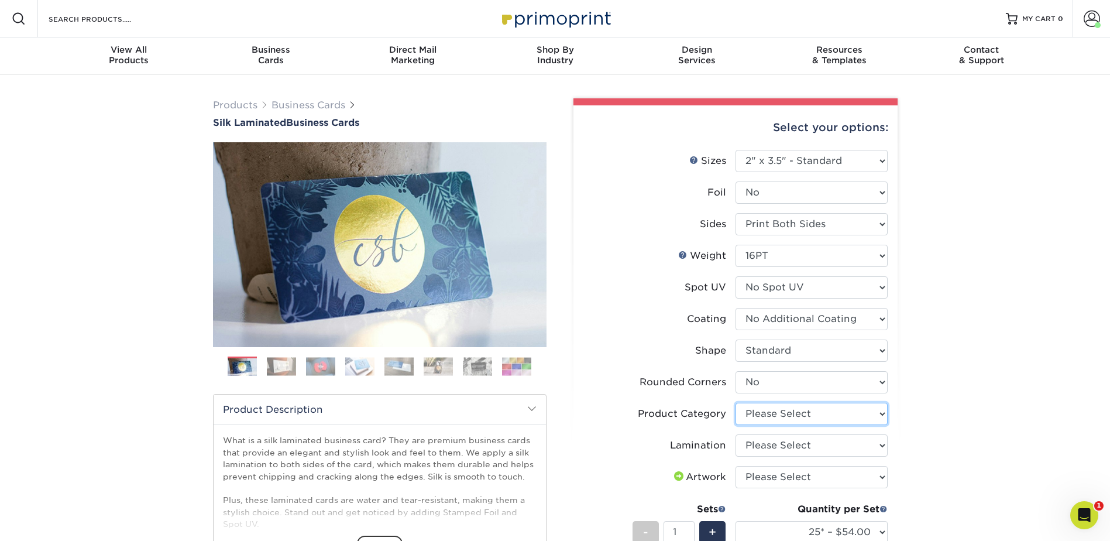
click at [776, 410] on select "Please Select Business Cards" at bounding box center [811, 414] width 152 height 22
select select "3b5148f1-0588-4f88-a218-97bcfdce65c1"
click at [735, 403] on select "Please Select Business Cards" at bounding box center [811, 414] width 152 height 22
click at [792, 445] on select "Please Select Silk" at bounding box center [811, 445] width 152 height 22
select select "ccacb42f-45f7-42d3-bbd3-7c8421cf37f0"
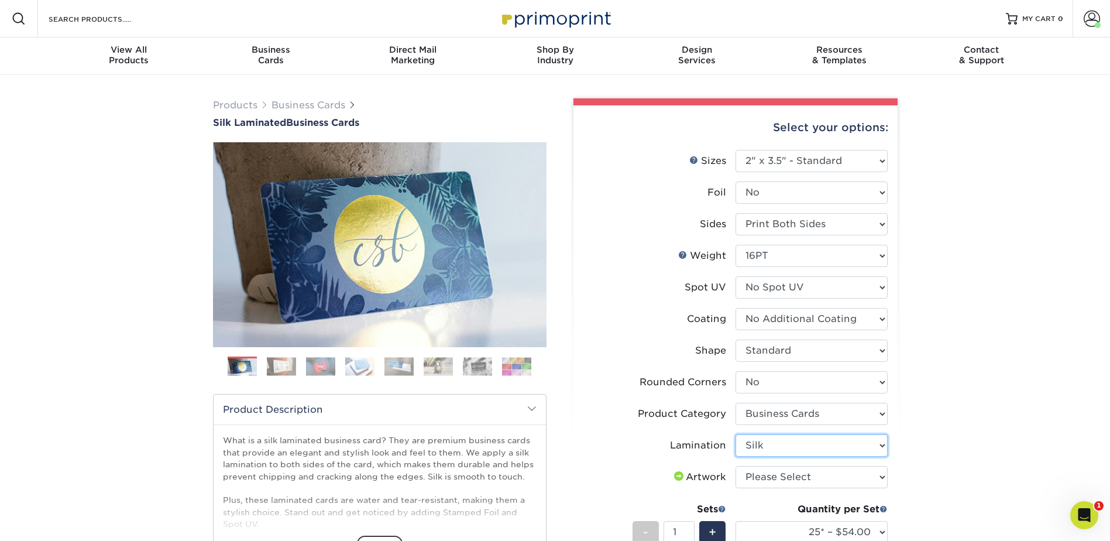
click at [735, 434] on select "Please Select Silk" at bounding box center [811, 445] width 152 height 22
click at [781, 474] on select "Please Select I will upload files I need a design - $100" at bounding box center [811, 477] width 152 height 22
select select "upload"
click at [735, 466] on select "Please Select I will upload files I need a design - $100" at bounding box center [811, 477] width 152 height 22
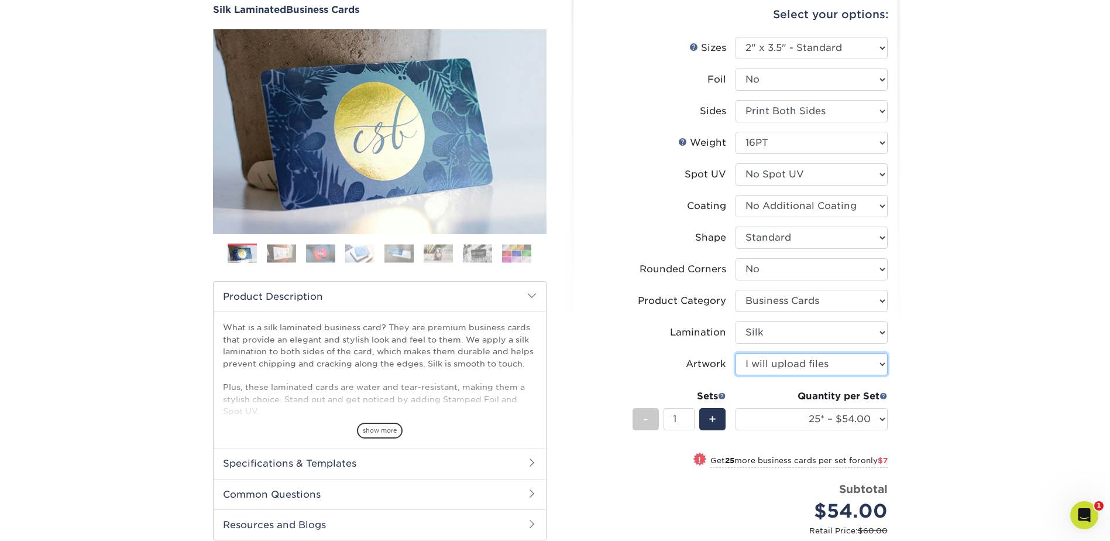
scroll to position [117, 0]
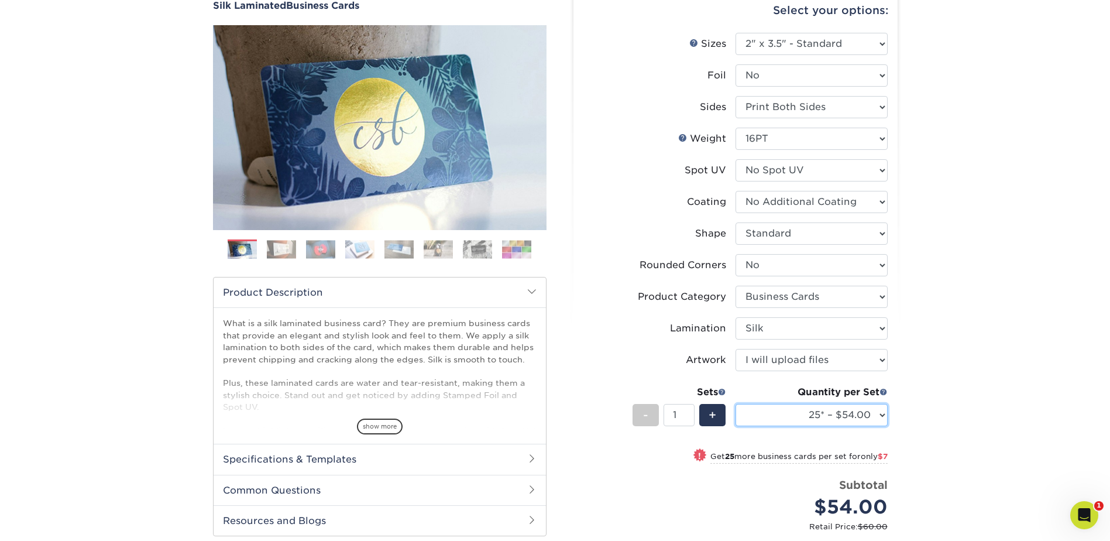
click at [824, 412] on select "25* – $54.00 50* – $61.00 75* – $68.00 100* – $75.00 250* – $82.00 500 – $86.00…" at bounding box center [811, 415] width 152 height 22
select select "500 – $86.00"
click at [735, 404] on select "25* – $54.00 50* – $61.00 75* – $68.00 100* – $75.00 250* – $82.00 500 – $86.00…" at bounding box center [811, 415] width 152 height 22
click at [989, 388] on div "Products Business Cards Silk Laminated Business Cards Previous Next" at bounding box center [555, 343] width 1110 height 771
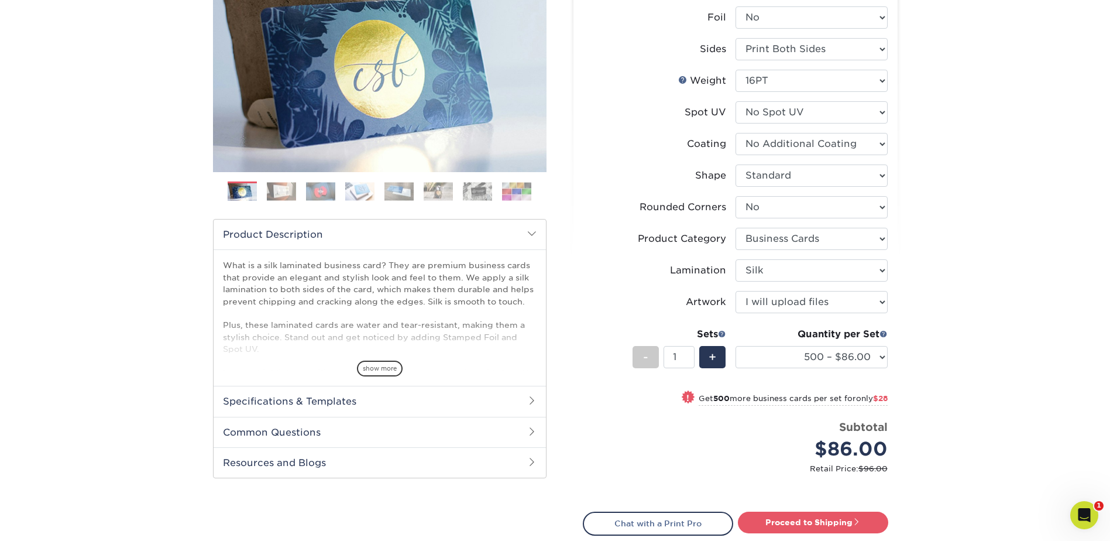
scroll to position [176, 0]
click at [813, 521] on link "Proceed to Shipping" at bounding box center [813, 521] width 150 height 21
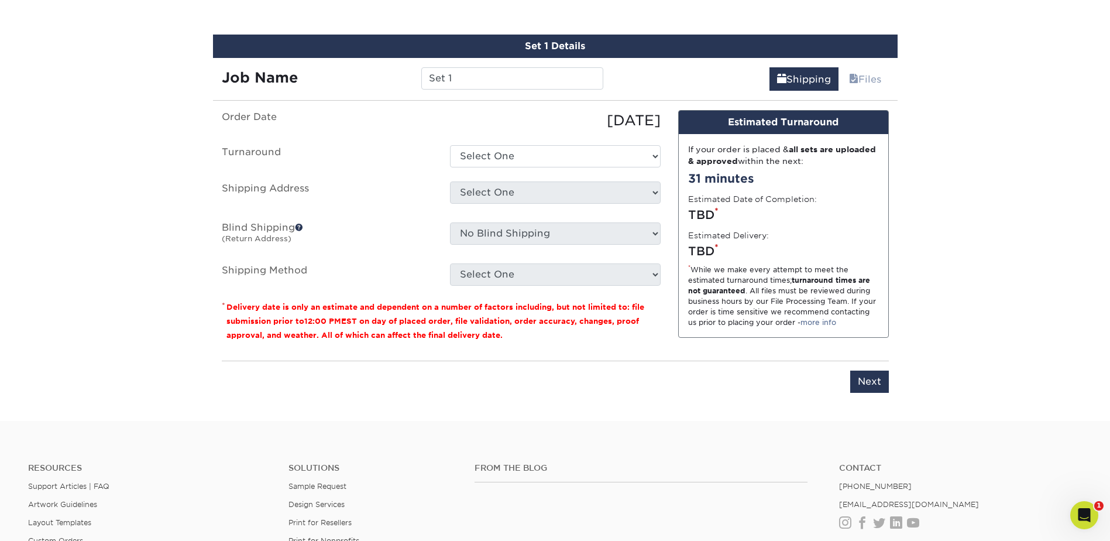
scroll to position [718, 0]
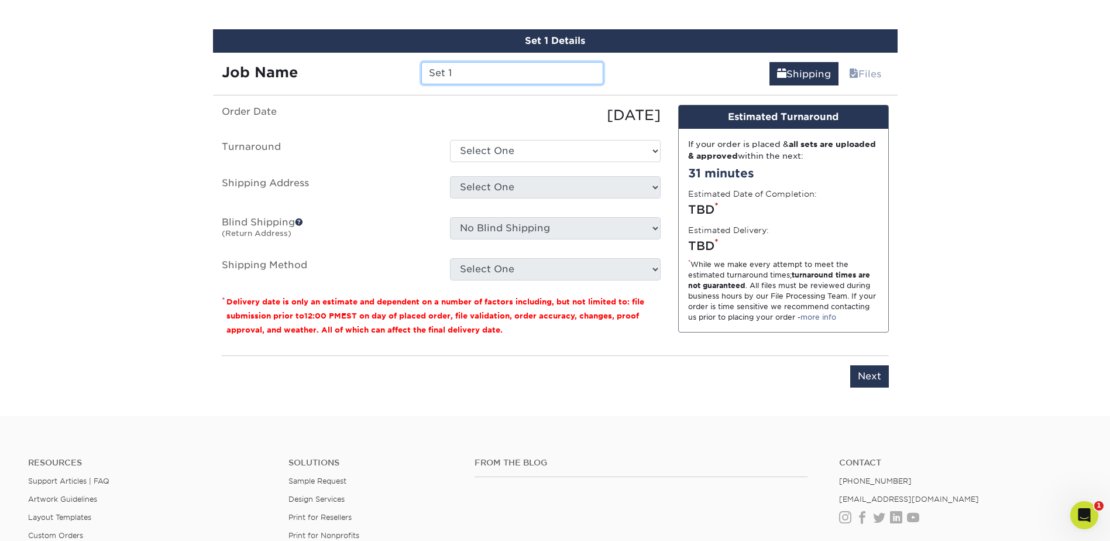
click at [486, 73] on input "Set 1" at bounding box center [512, 73] width 182 height 22
type input "MPadilla"
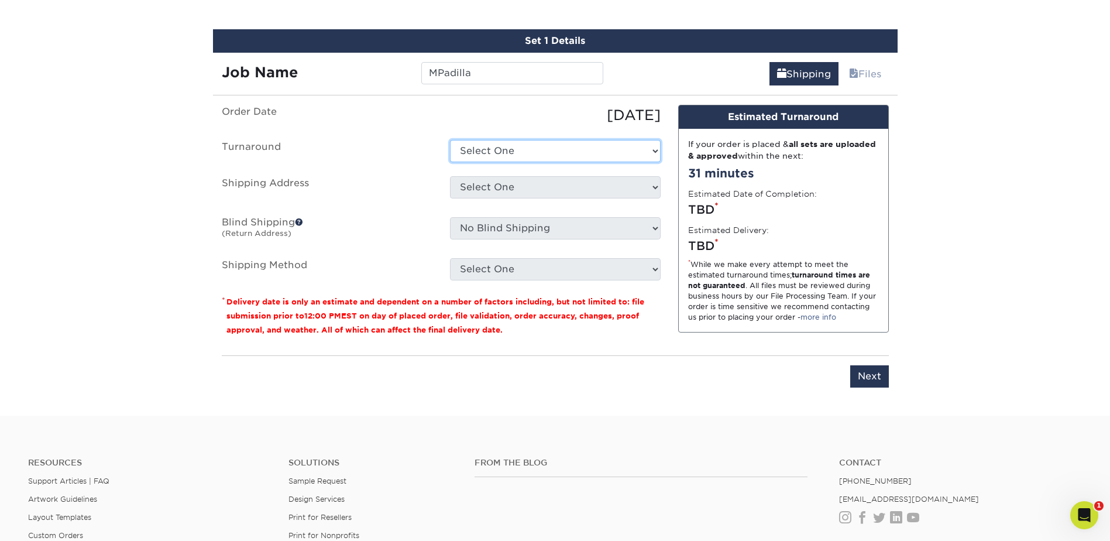
click at [487, 147] on select "Select One 2-4 Business Days 2 Day Next Business Day" at bounding box center [555, 151] width 211 height 22
select select "cf39fbb6-a653-498a-b8f8-eac31360a257"
click at [450, 140] on select "Select One 2-4 Business Days 2 Day Next Business Day" at bounding box center [555, 151] width 211 height 22
click at [511, 188] on select "Select One Adan Arreola Adolfo Ordonez Adolfo Ordonez Alfonso Toro Alicia Monta…" at bounding box center [555, 187] width 211 height 22
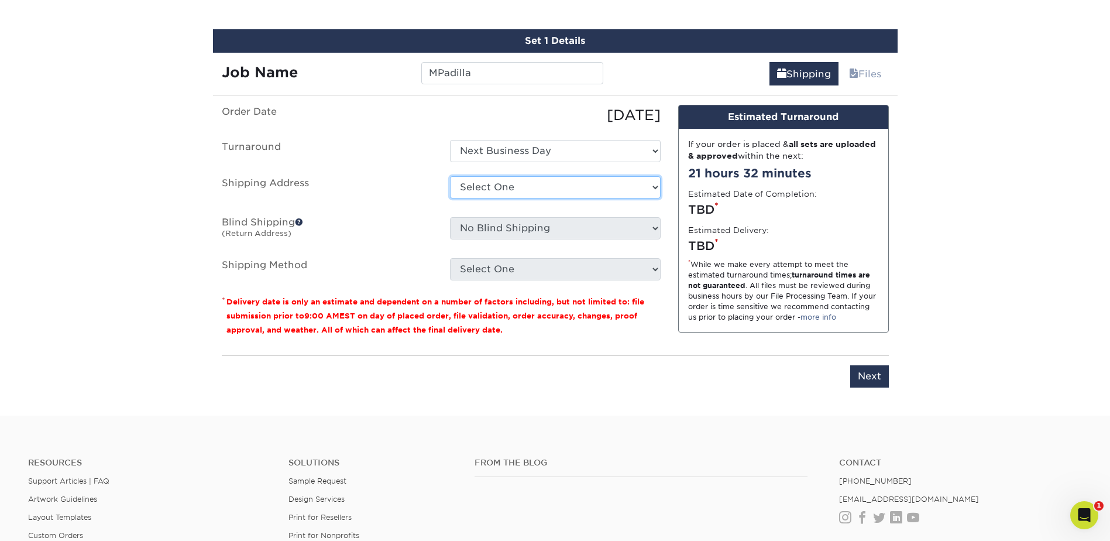
select select "286390"
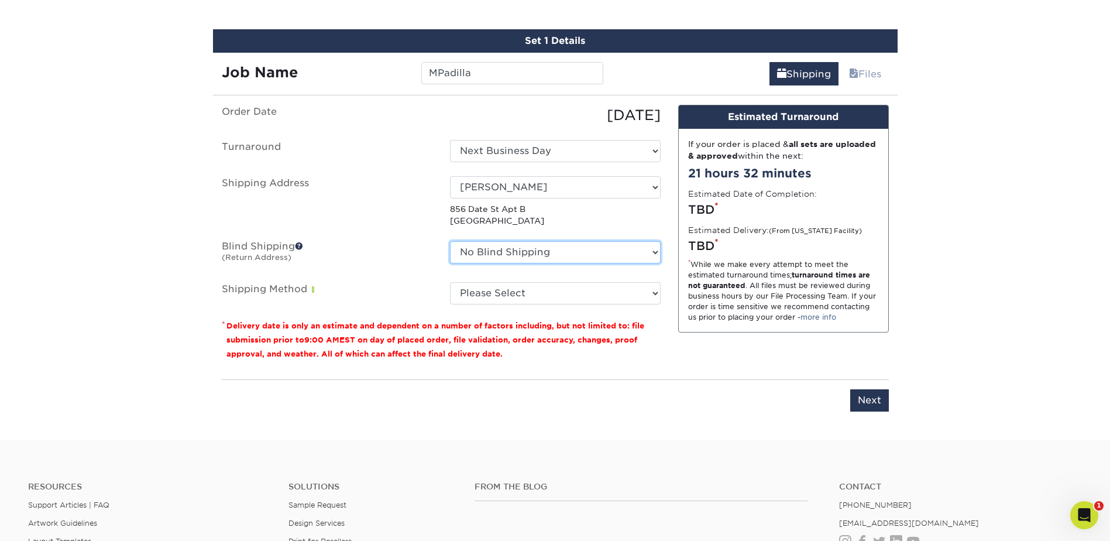
click at [525, 252] on select "No Blind Shipping Adan Arreola Adolfo Ordonez Adolfo Ordonez Alfonso Toro Alici…" at bounding box center [555, 252] width 211 height 22
select select "286390"
click at [450, 241] on select "No Blind Shipping Adan Arreola Adolfo Ordonez Adolfo Ordonez Alfonso Toro Alici…" at bounding box center [555, 252] width 211 height 22
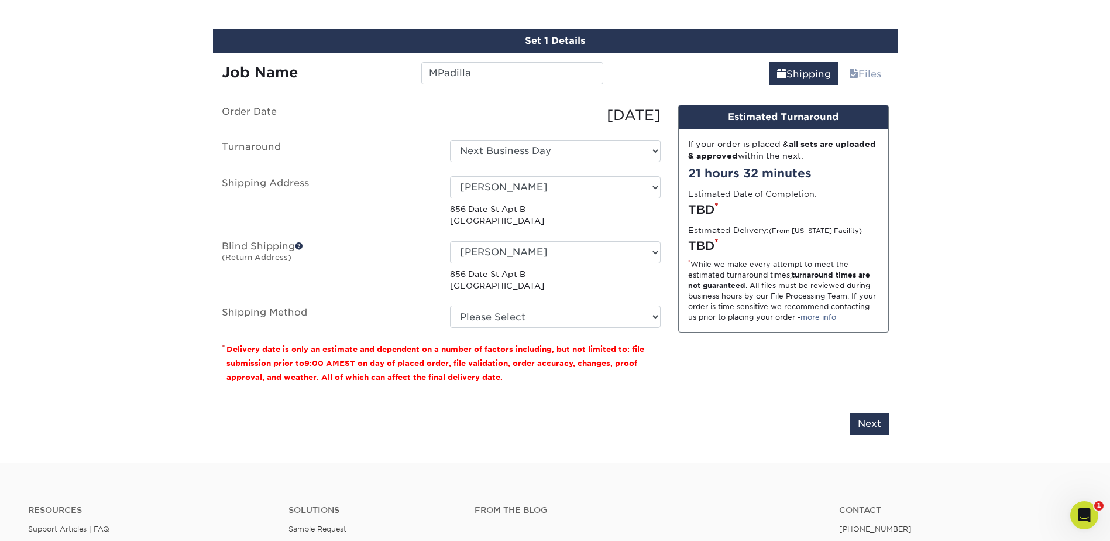
click at [400, 209] on label "Shipping Address" at bounding box center [327, 201] width 228 height 51
click at [576, 323] on select "Please Select Ground Shipping (+$8.96) 3 Day Shipping Service (+$20.06) 2 Day A…" at bounding box center [555, 316] width 211 height 22
select select "03"
click at [450, 305] on select "Please Select Ground Shipping (+$8.96) 3 Day Shipping Service (+$20.06) 2 Day A…" at bounding box center [555, 316] width 211 height 22
click at [874, 418] on input "Next" at bounding box center [869, 423] width 39 height 22
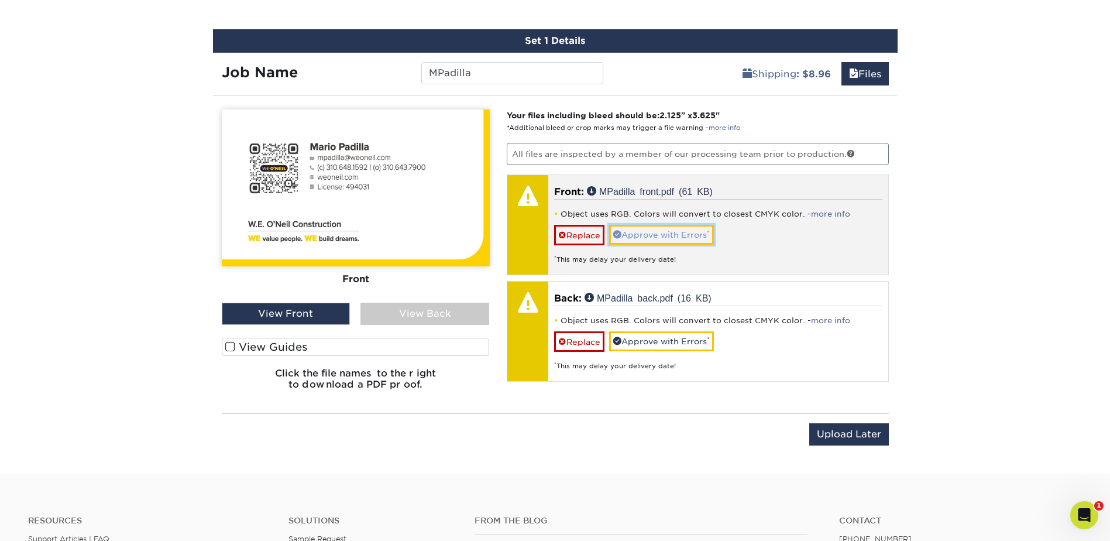
click at [672, 232] on link "Approve with Errors *" at bounding box center [661, 235] width 105 height 20
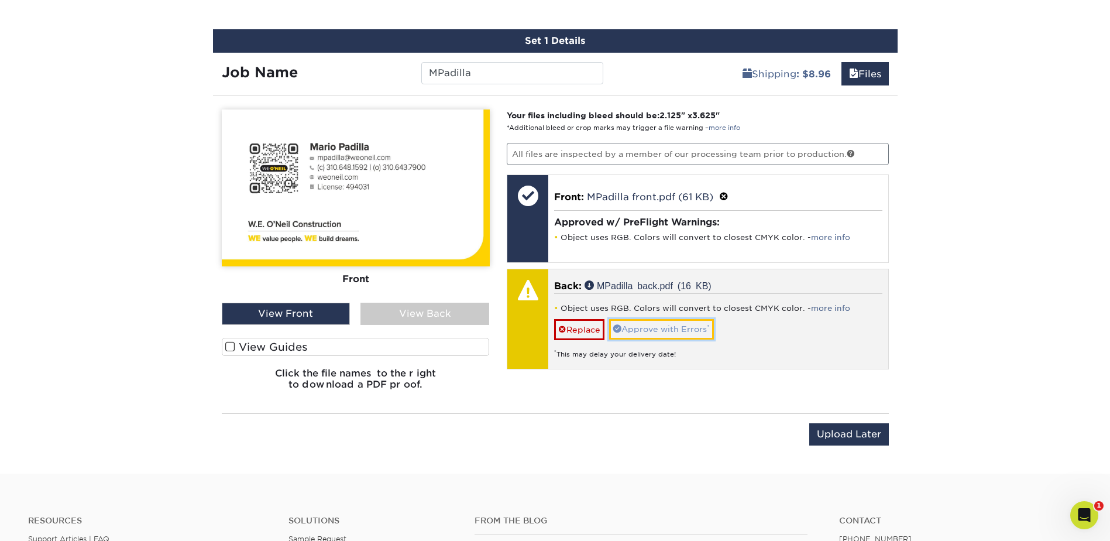
click at [662, 319] on link "Approve with Errors *" at bounding box center [661, 329] width 105 height 20
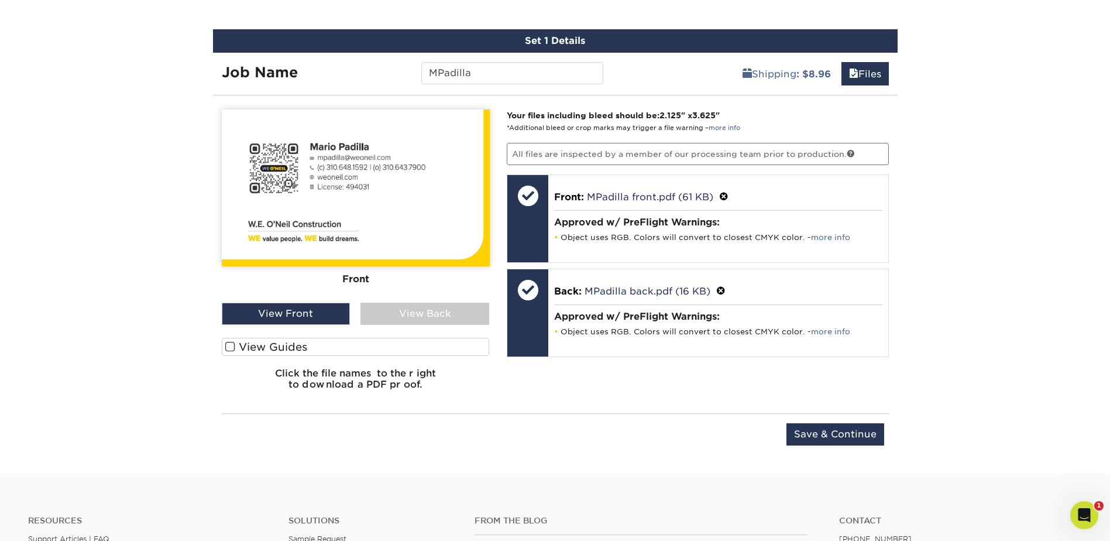
click at [415, 311] on div "View Back" at bounding box center [424, 313] width 129 height 22
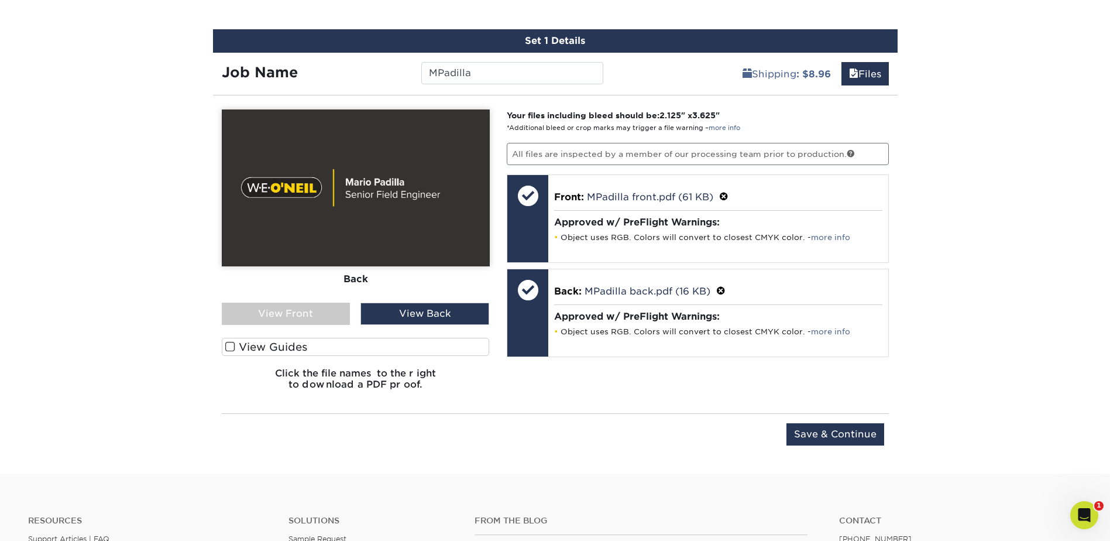
click at [320, 315] on div "View Front" at bounding box center [286, 313] width 129 height 22
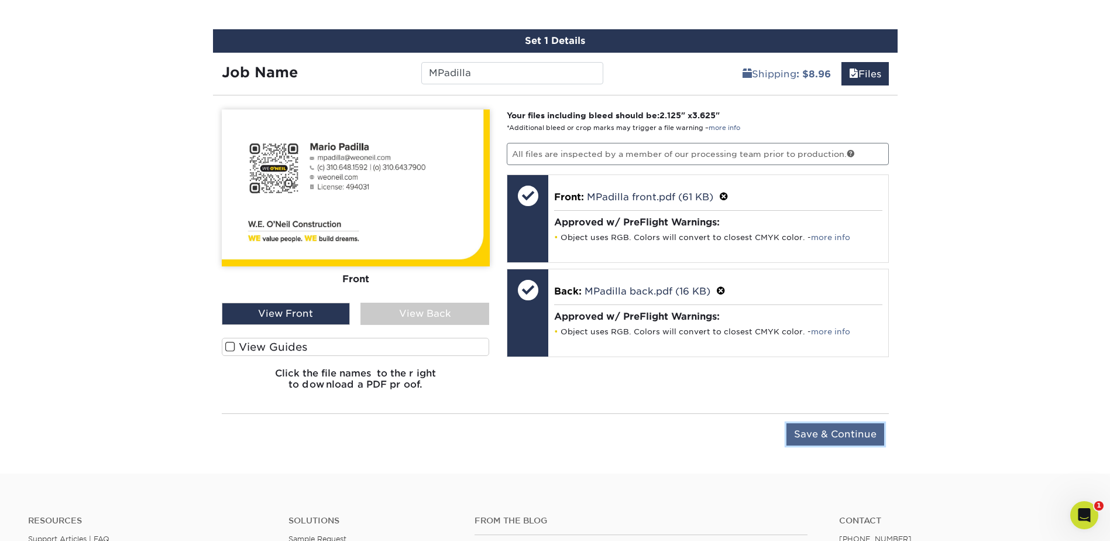
click at [816, 428] on input "Save & Continue" at bounding box center [835, 434] width 98 height 22
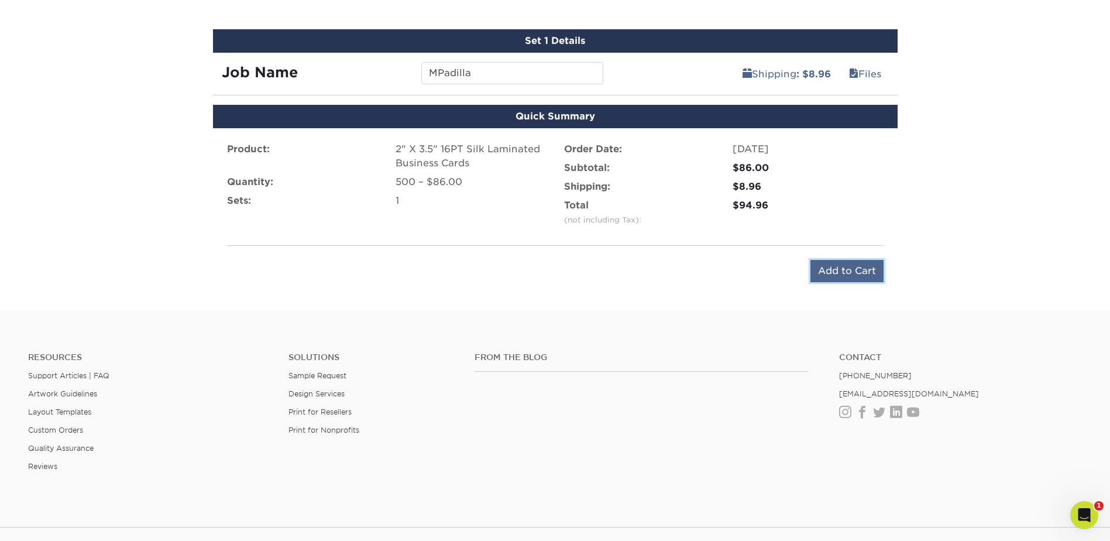
click at [819, 268] on input "Add to Cart" at bounding box center [846, 271] width 73 height 22
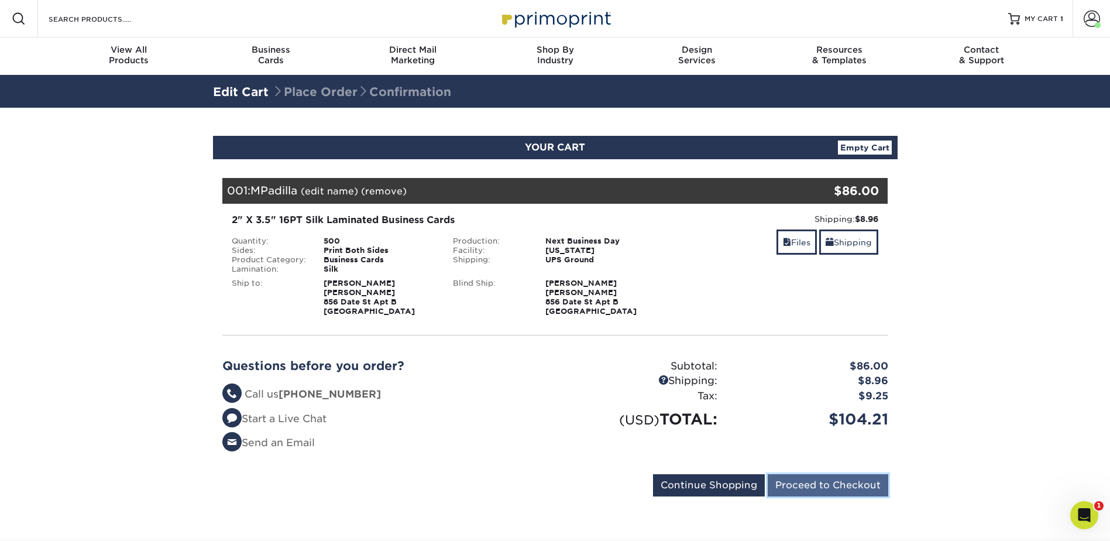
click at [848, 484] on input "Proceed to Checkout" at bounding box center [828, 485] width 121 height 22
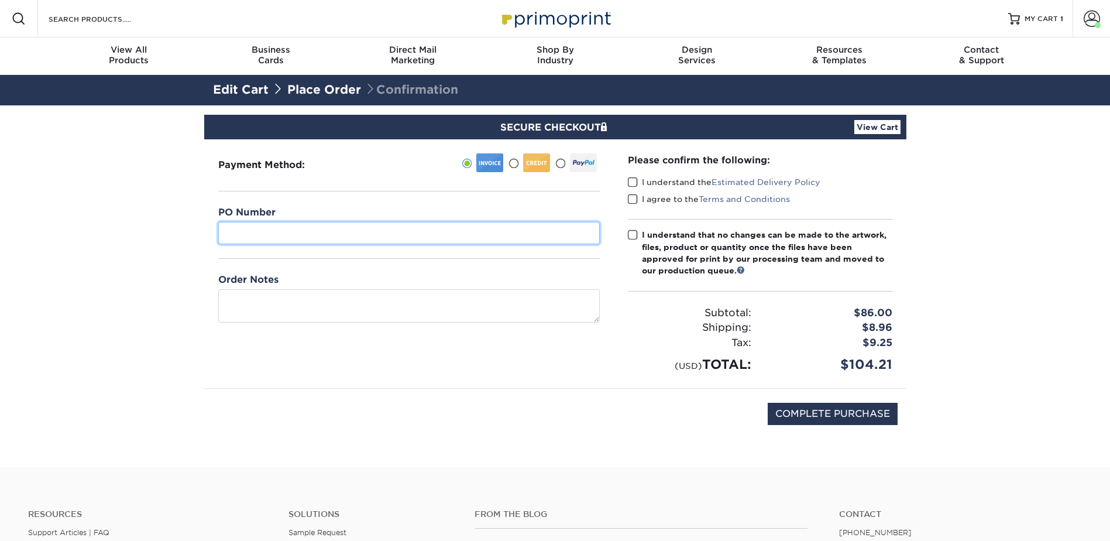
click at [343, 237] on input "text" at bounding box center [408, 233] width 381 height 22
type input "07"
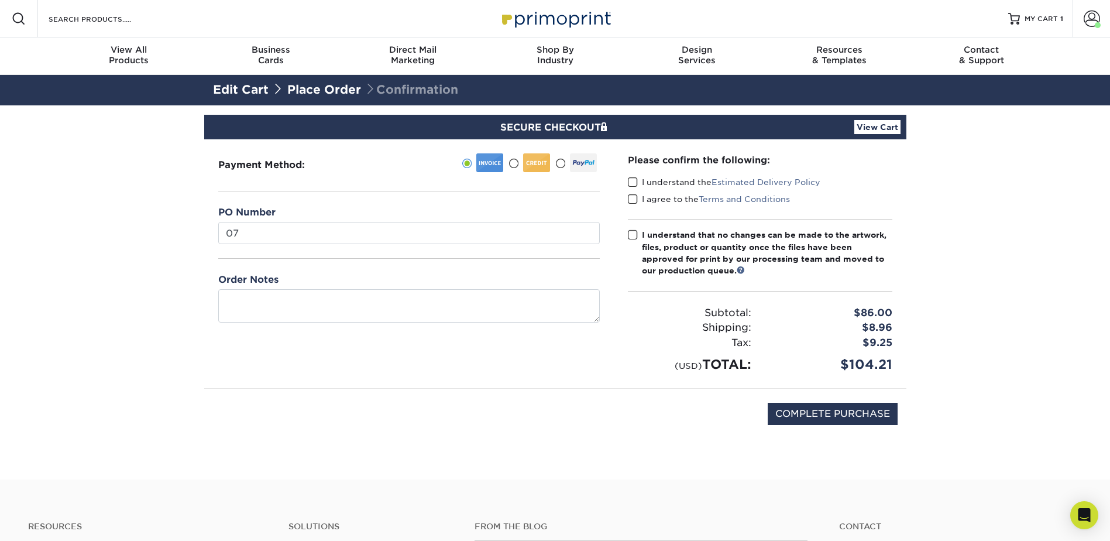
click at [634, 184] on span at bounding box center [633, 182] width 10 height 11
click at [0, 0] on input "I understand the Estimated Delivery Policy" at bounding box center [0, 0] width 0 height 0
click at [632, 201] on span at bounding box center [633, 199] width 10 height 11
click at [0, 0] on input "I agree to the Terms and Conditions" at bounding box center [0, 0] width 0 height 0
click at [633, 236] on span at bounding box center [633, 234] width 10 height 11
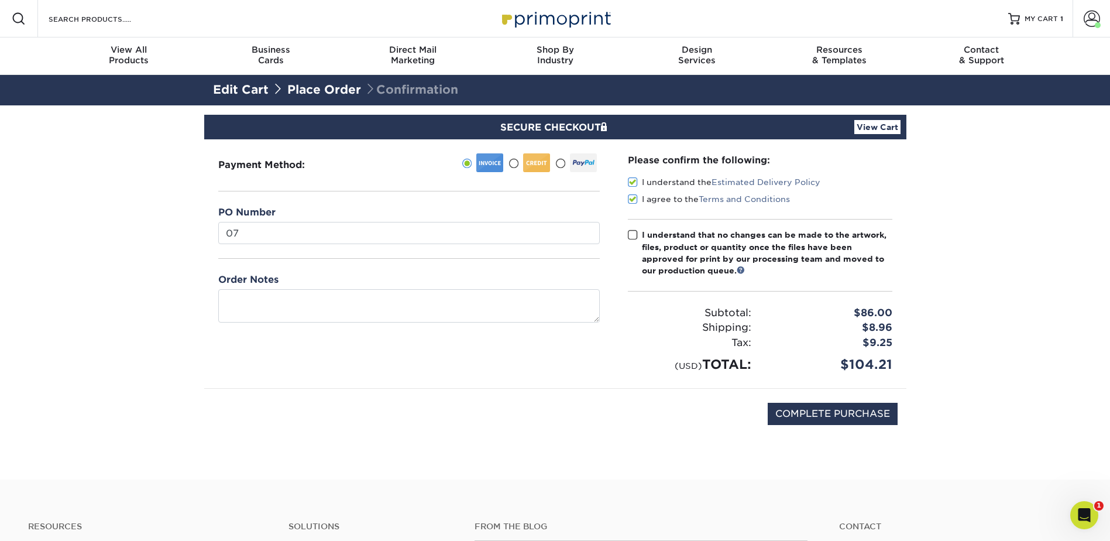
click at [0, 0] on input "I understand that no changes can be made to the artwork, files, product or quan…" at bounding box center [0, 0] width 0 height 0
click at [835, 414] on input "COMPLETE PURCHASE" at bounding box center [833, 414] width 130 height 22
type input "PROCESSING, PLEASE WAIT..."
